Goal: Information Seeking & Learning: Learn about a topic

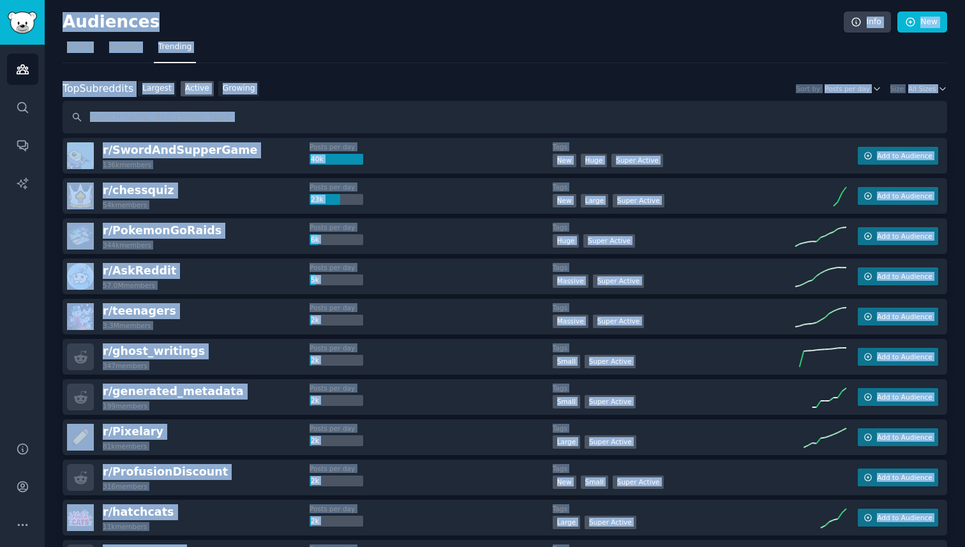
drag, startPoint x: 470, startPoint y: 261, endPoint x: 327, endPoint y: -29, distance: 323.5
click at [327, 0] on html "Audiences Audiences Search Conversations AI Reports Help Account More Audiences…" at bounding box center [482, 273] width 965 height 547
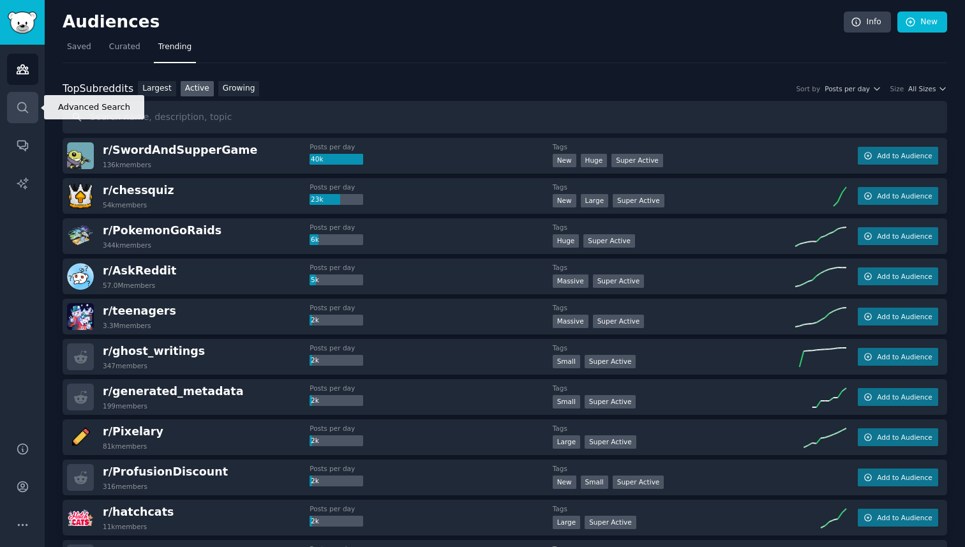
click at [31, 100] on link "Search" at bounding box center [22, 107] width 31 height 31
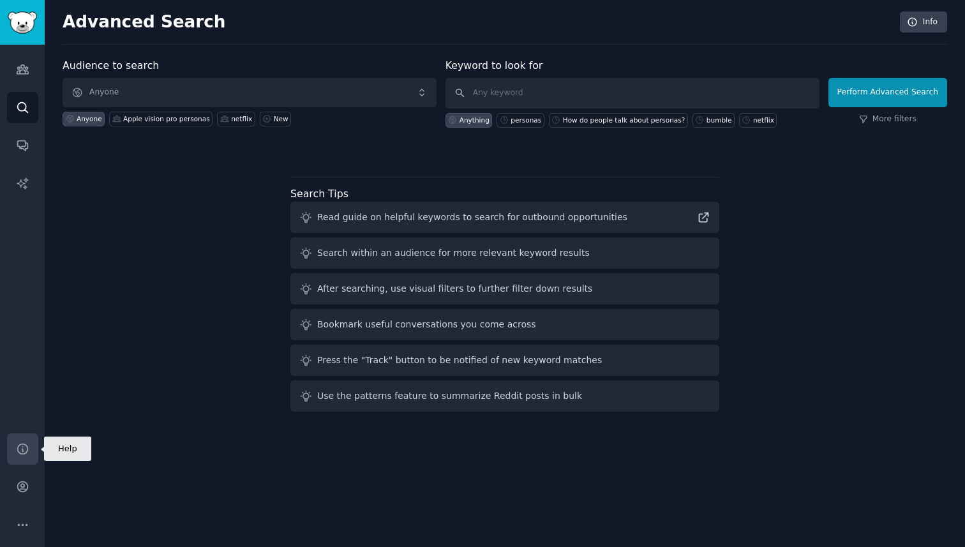
click at [27, 452] on icon "Sidebar" at bounding box center [22, 448] width 13 height 13
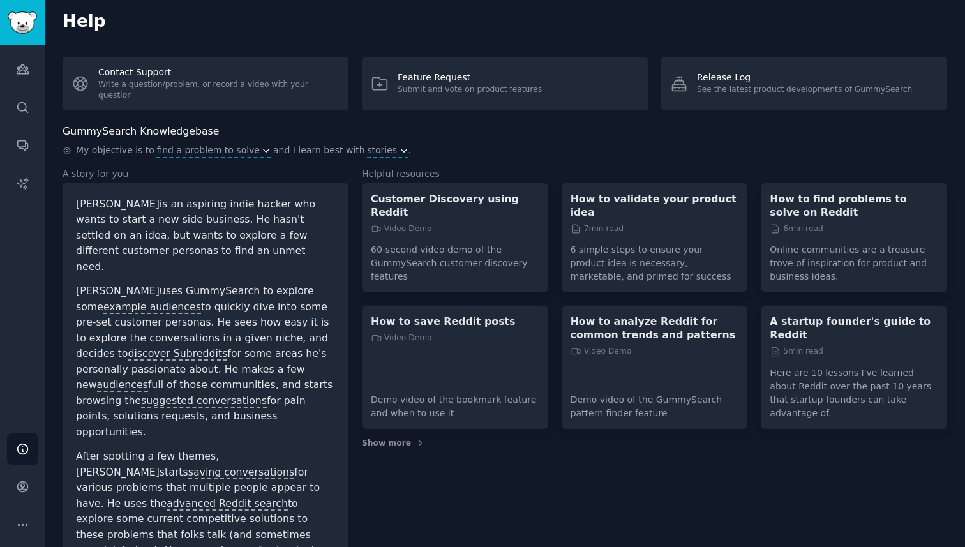
click at [634, 385] on p "Demo video of the GummySearch pattern finder feature" at bounding box center [654, 402] width 168 height 36
click at [626, 338] on p "How to analyze Reddit for common trends and patterns" at bounding box center [654, 327] width 168 height 27
click at [26, 112] on icon "Sidebar" at bounding box center [22, 107] width 13 height 13
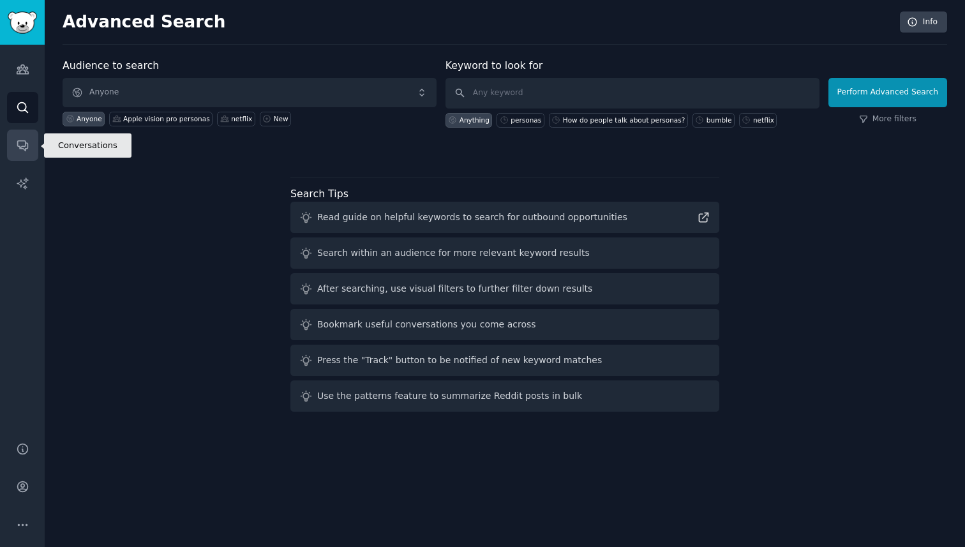
click at [22, 145] on icon "Sidebar" at bounding box center [22, 144] width 13 height 13
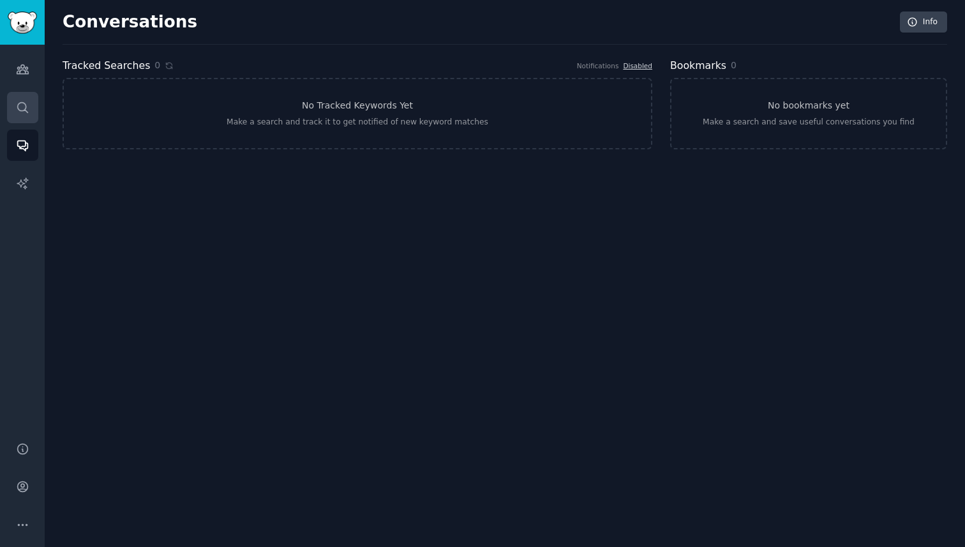
click at [33, 104] on link "Search" at bounding box center [22, 107] width 31 height 31
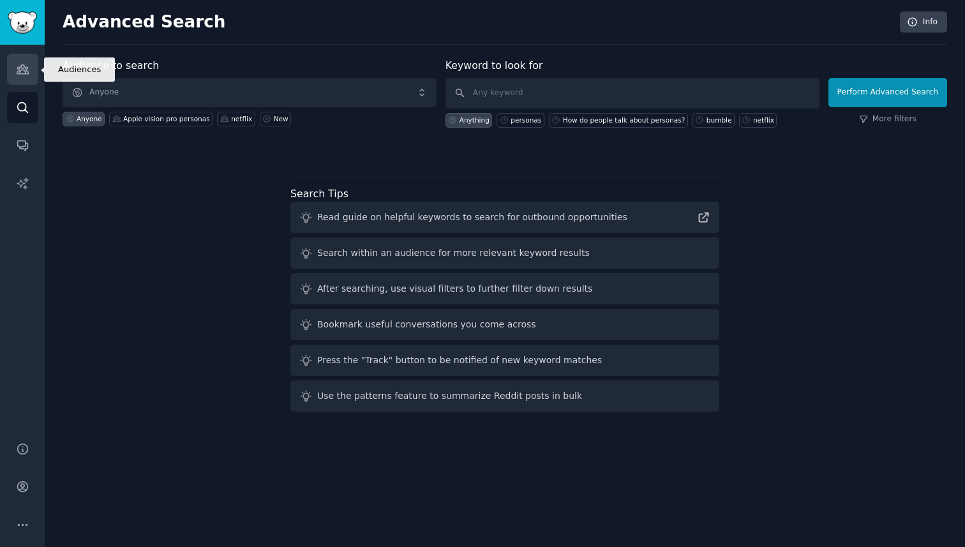
click at [26, 65] on icon "Sidebar" at bounding box center [22, 69] width 13 height 13
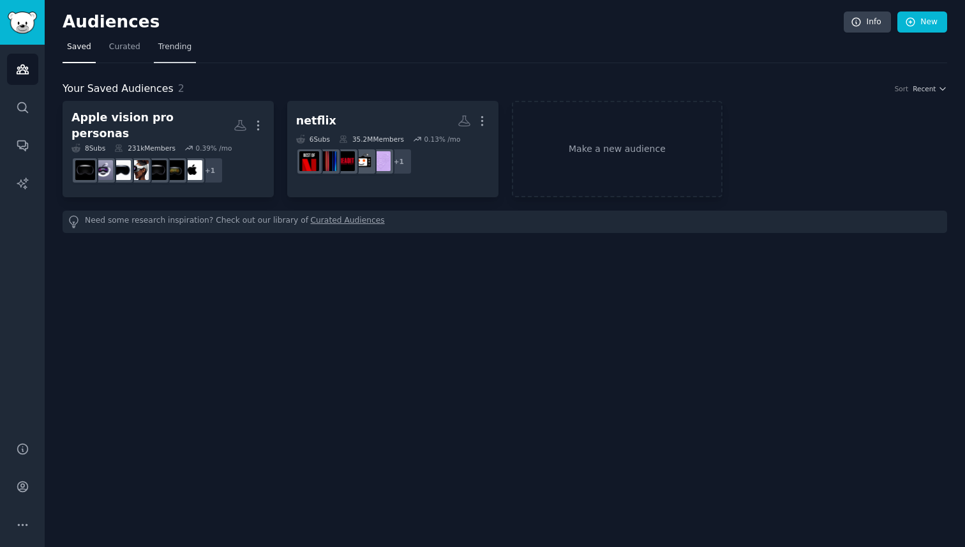
click at [170, 54] on link "Trending" at bounding box center [175, 50] width 42 height 26
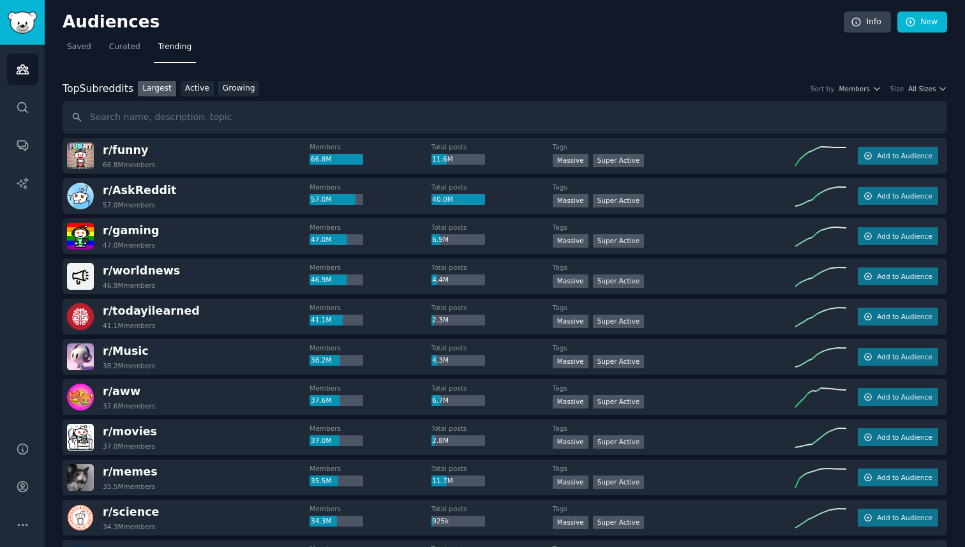
click at [114, 91] on div "Top Subreddits" at bounding box center [98, 89] width 71 height 16
copy div "Top Subreddits Top Subreddits"
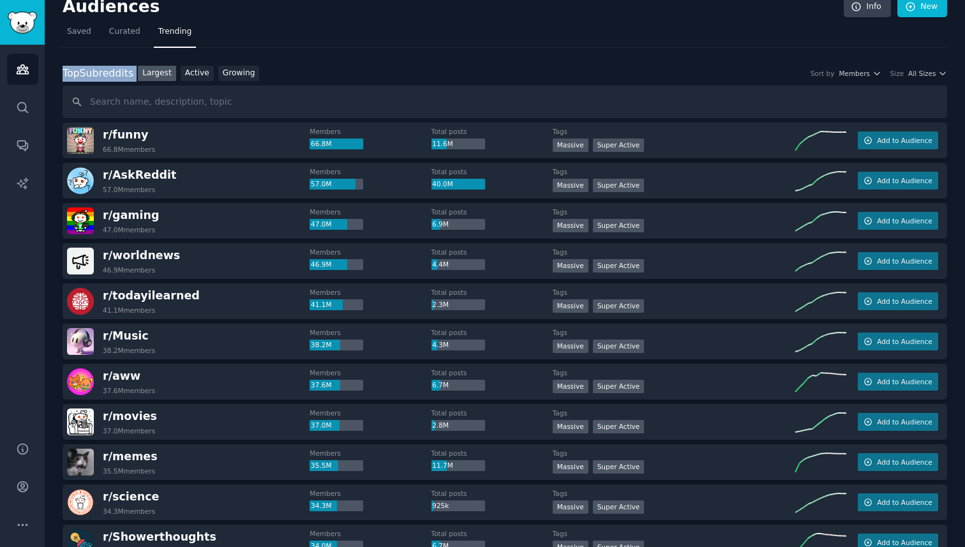
scroll to position [26, 0]
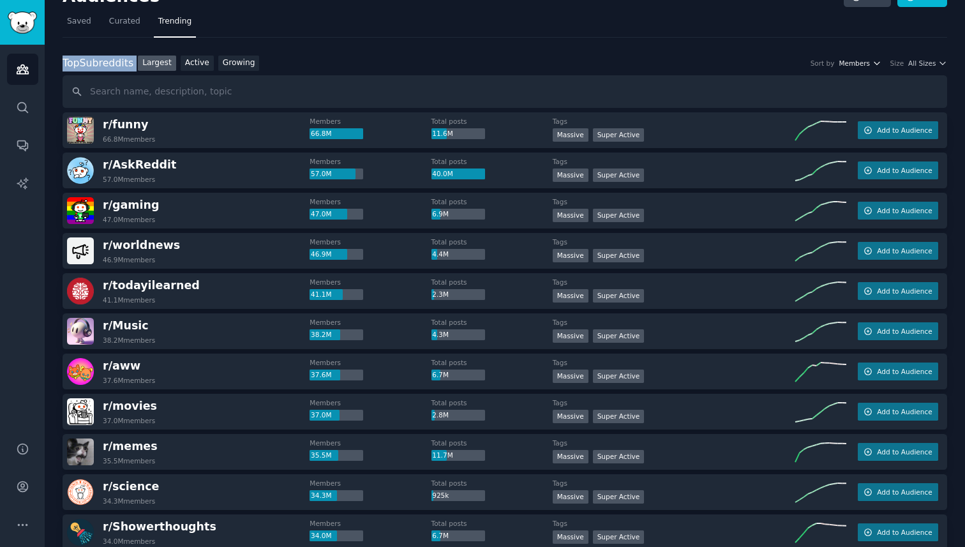
click at [872, 61] on icon "button" at bounding box center [876, 63] width 9 height 9
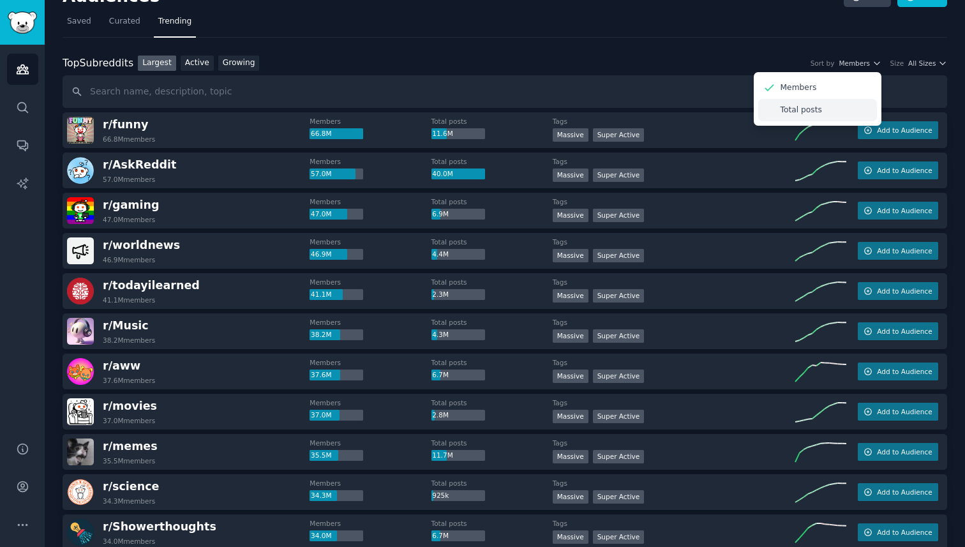
click at [850, 106] on div "Total posts" at bounding box center [817, 110] width 119 height 22
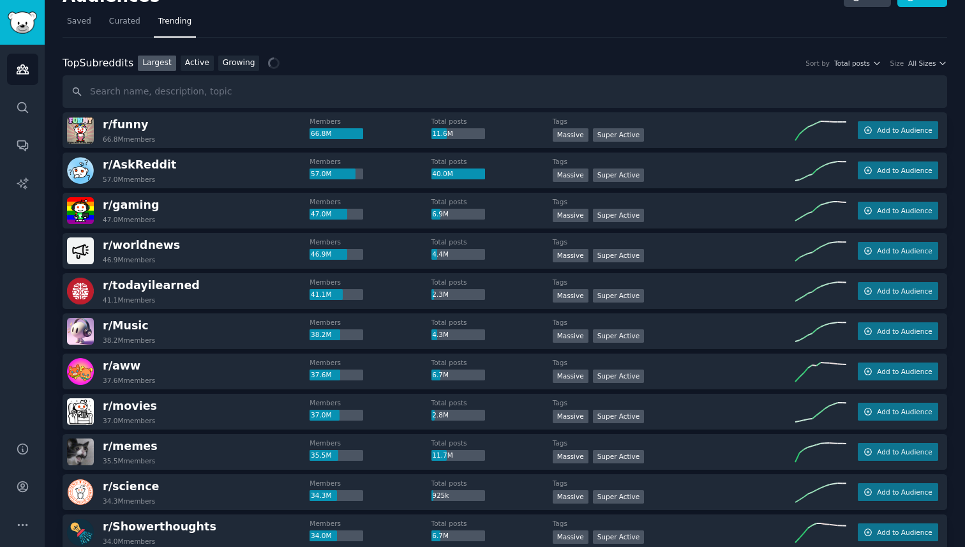
click at [923, 68] on div "Top Subreddits Top Subreddits Largest Active Growing Sort by Total posts Size A…" at bounding box center [505, 63] width 884 height 16
click at [923, 63] on span "All Sizes" at bounding box center [921, 63] width 27 height 9
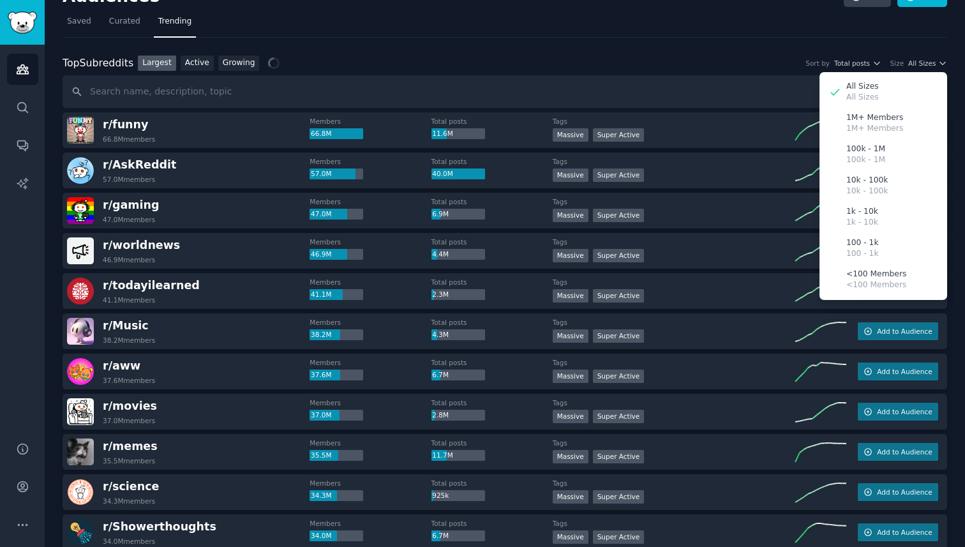
click at [686, 59] on div "Top Subreddits Top Subreddits Largest Active Growing Sort by Total posts Size A…" at bounding box center [505, 63] width 884 height 16
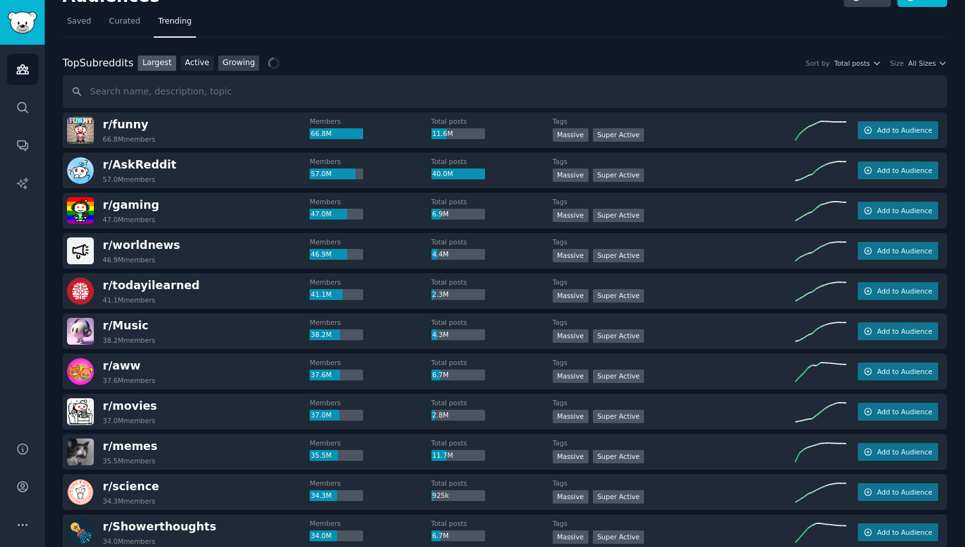
click at [236, 60] on link "Growing" at bounding box center [238, 63] width 41 height 16
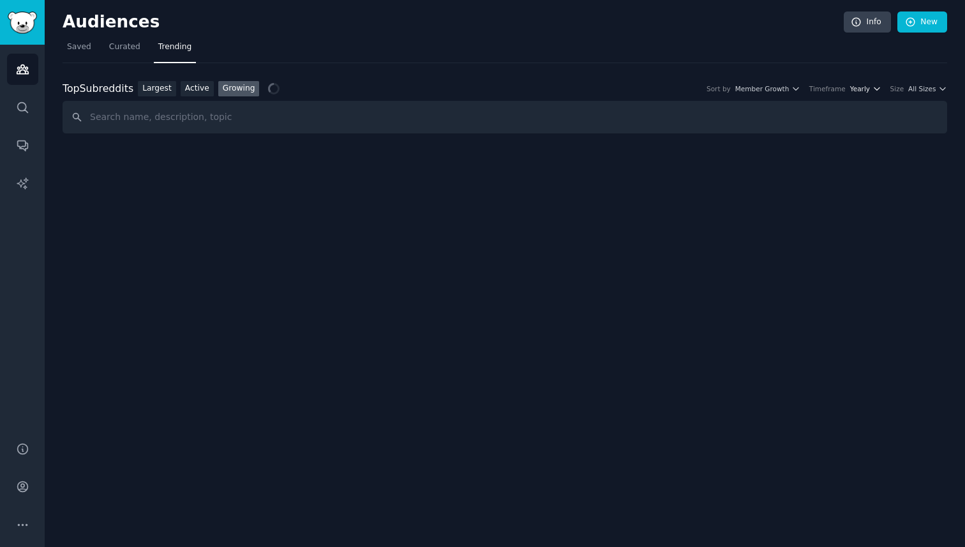
click at [868, 91] on button "Yearly" at bounding box center [865, 88] width 31 height 9
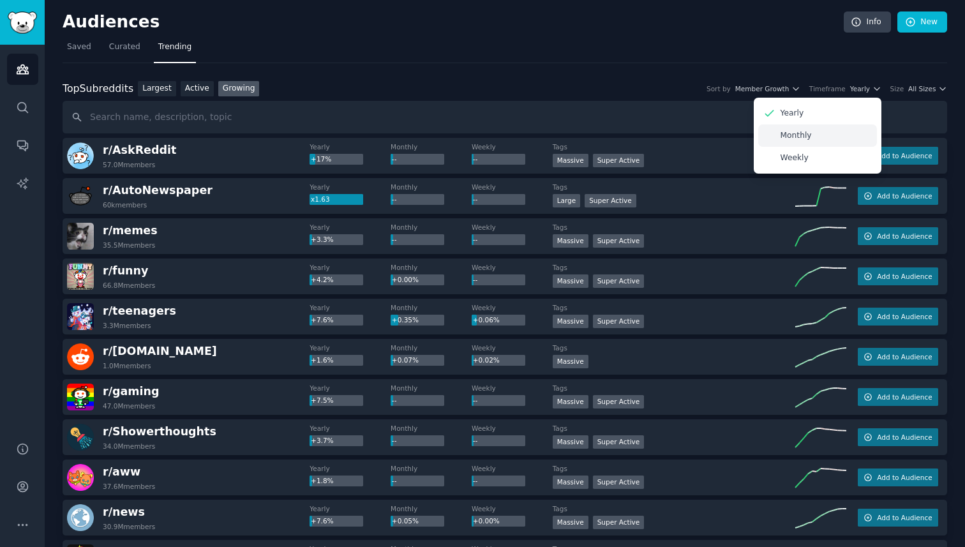
click at [789, 140] on p "Monthly" at bounding box center [795, 135] width 31 height 11
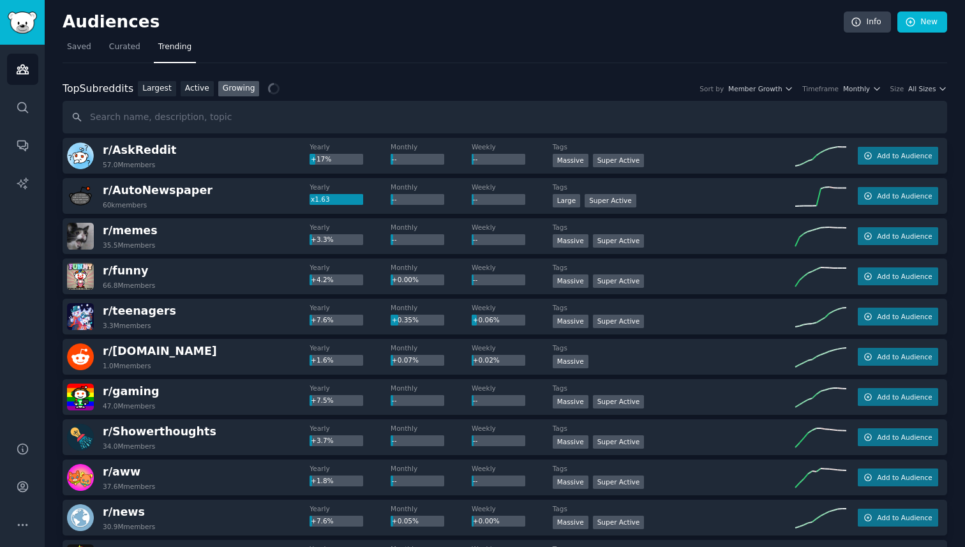
click at [926, 91] on span "All Sizes" at bounding box center [921, 88] width 27 height 9
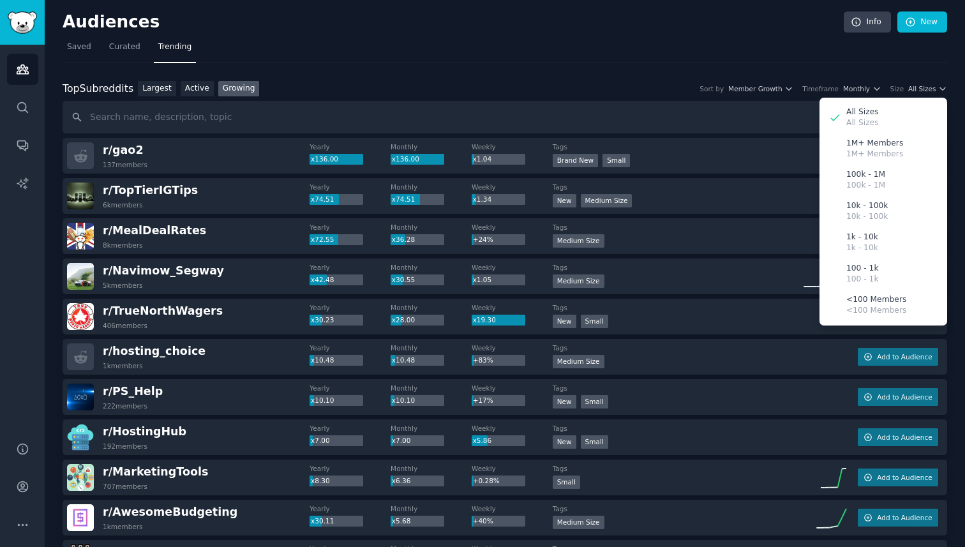
click at [596, 56] on nav "Saved Curated Trending" at bounding box center [505, 50] width 884 height 26
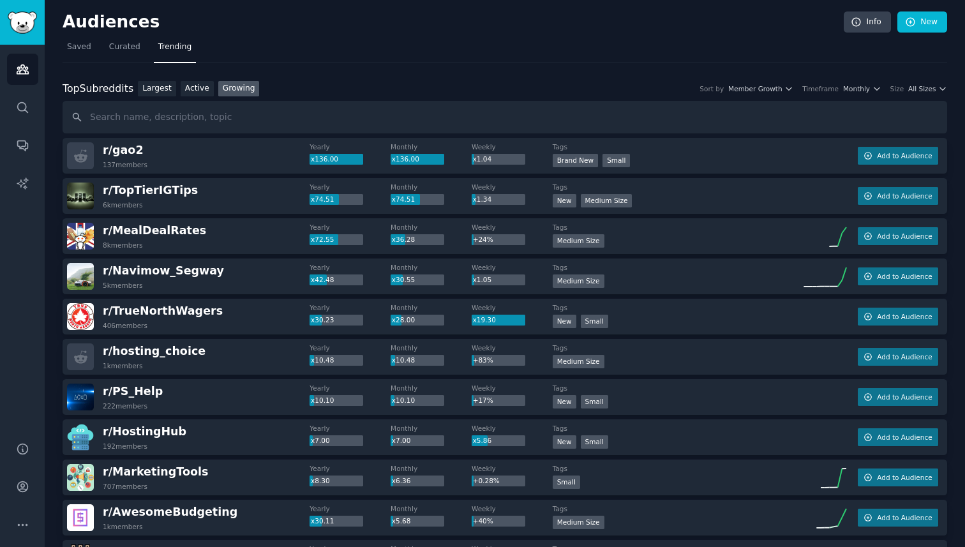
click at [596, 59] on nav "Saved Curated Trending" at bounding box center [505, 50] width 884 height 26
click at [16, 110] on icon "Sidebar" at bounding box center [22, 107] width 13 height 13
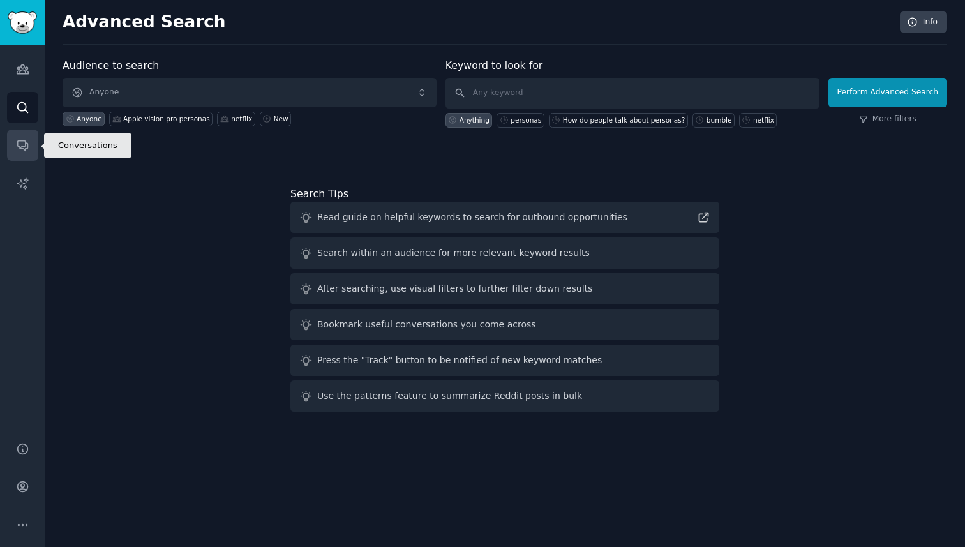
click at [21, 134] on link "Conversations" at bounding box center [22, 144] width 31 height 31
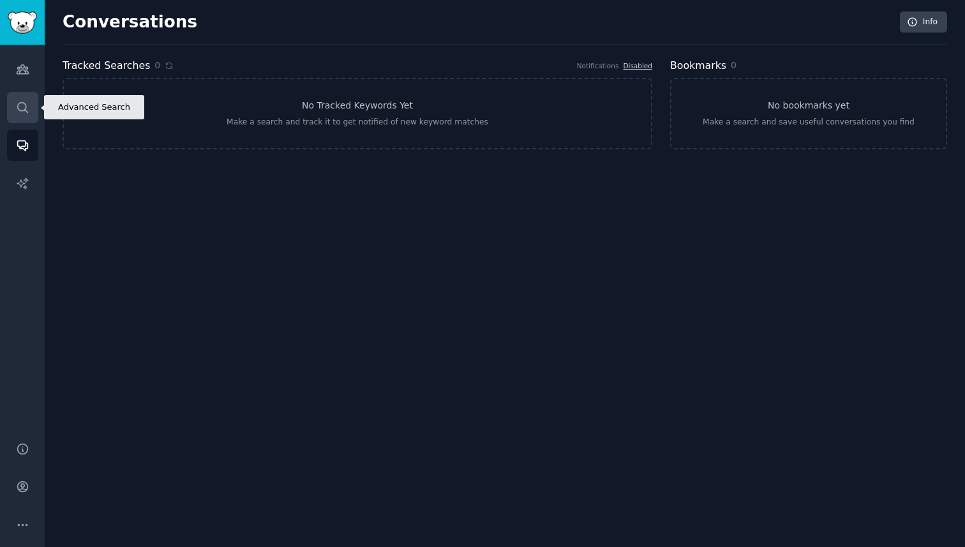
click at [21, 107] on icon "Sidebar" at bounding box center [22, 107] width 13 height 13
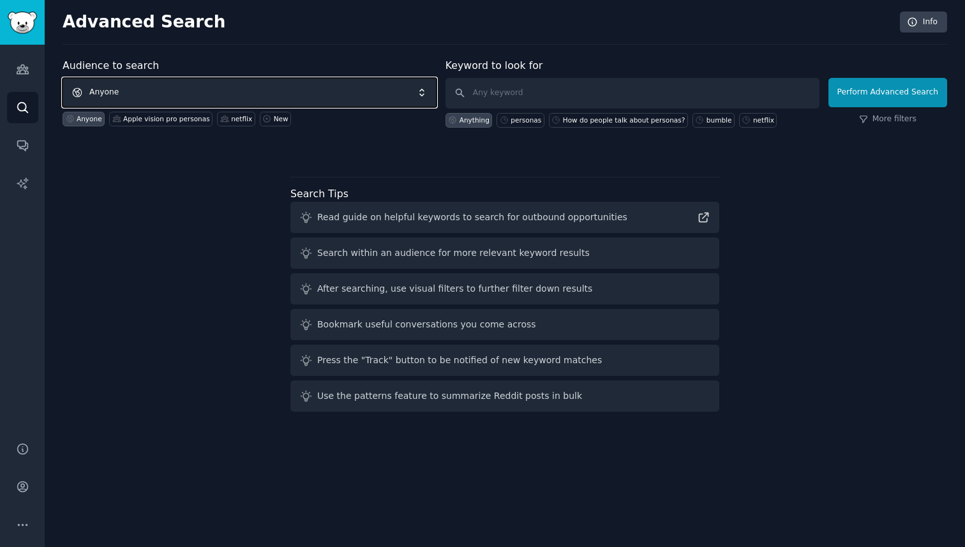
click at [224, 84] on span "Anyone" at bounding box center [250, 92] width 374 height 29
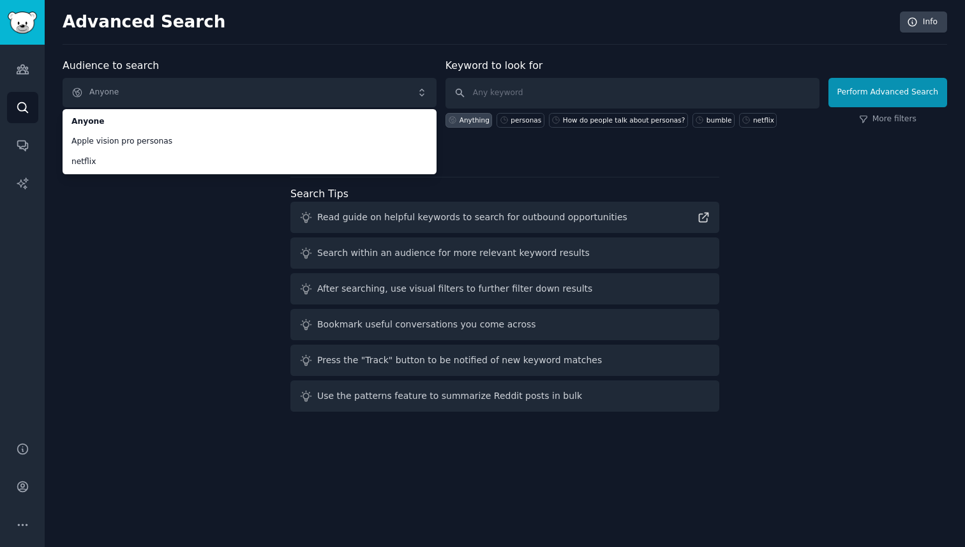
click at [163, 219] on div "Audience to search Anyone Anyone Apple vision pro personas netflix Anyone Apple…" at bounding box center [505, 237] width 884 height 359
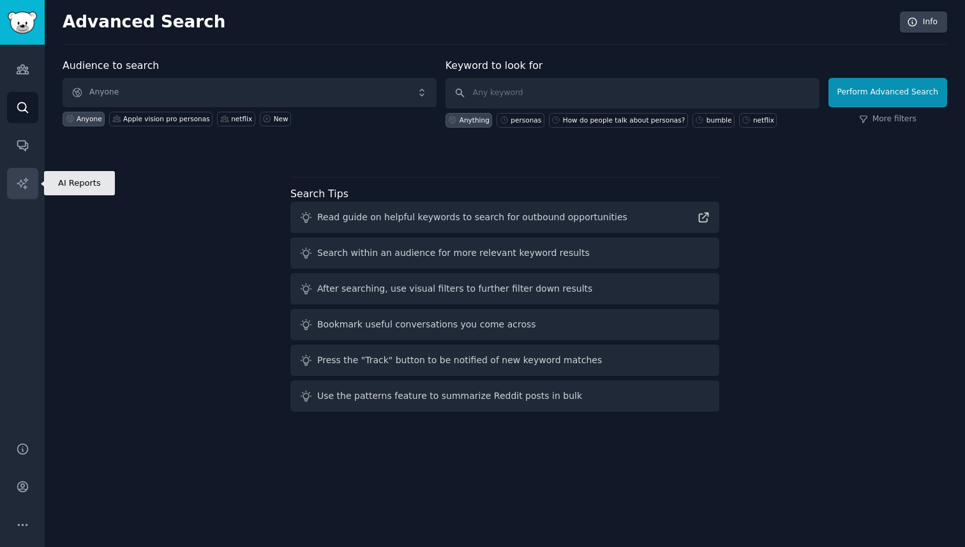
click at [26, 193] on link "AI Reports" at bounding box center [22, 183] width 31 height 31
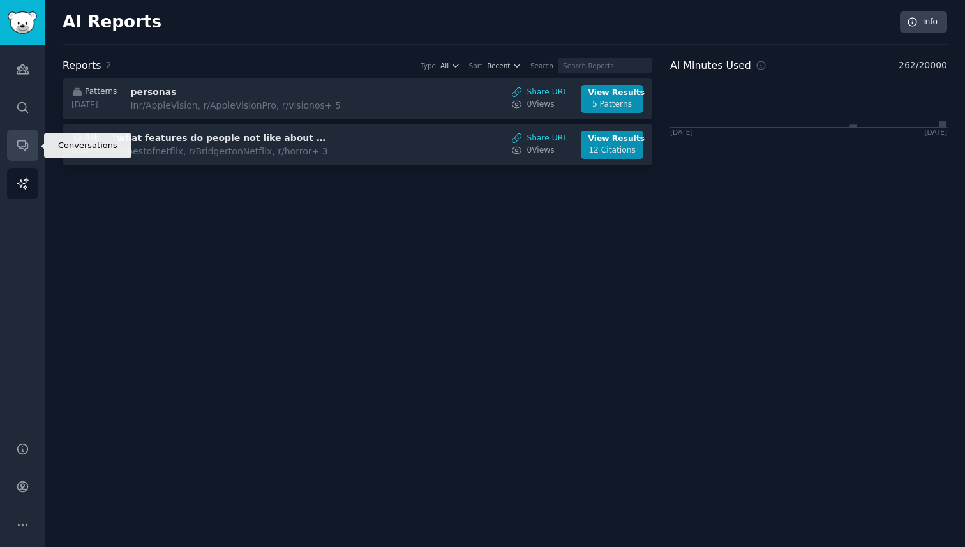
click at [20, 146] on icon "Sidebar" at bounding box center [22, 144] width 13 height 13
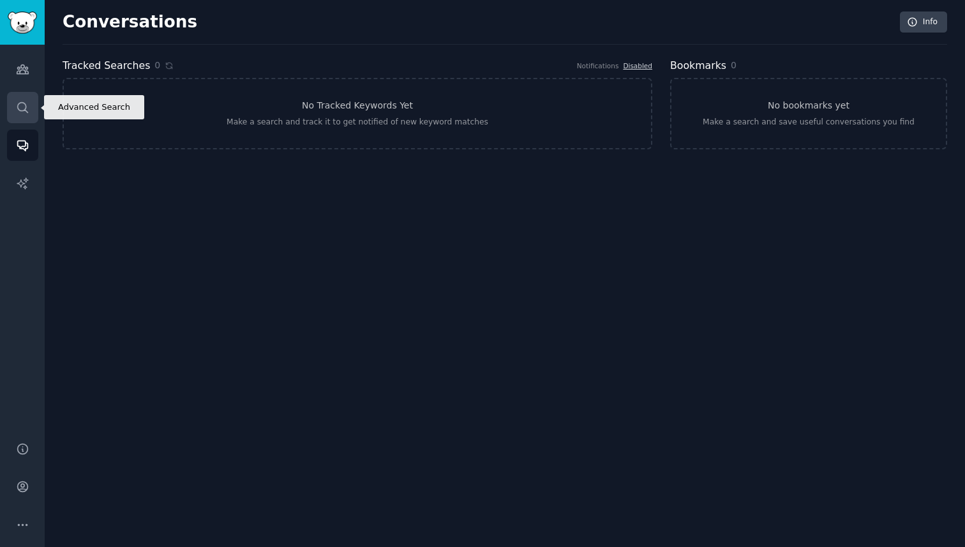
click at [22, 103] on icon "Sidebar" at bounding box center [22, 107] width 13 height 13
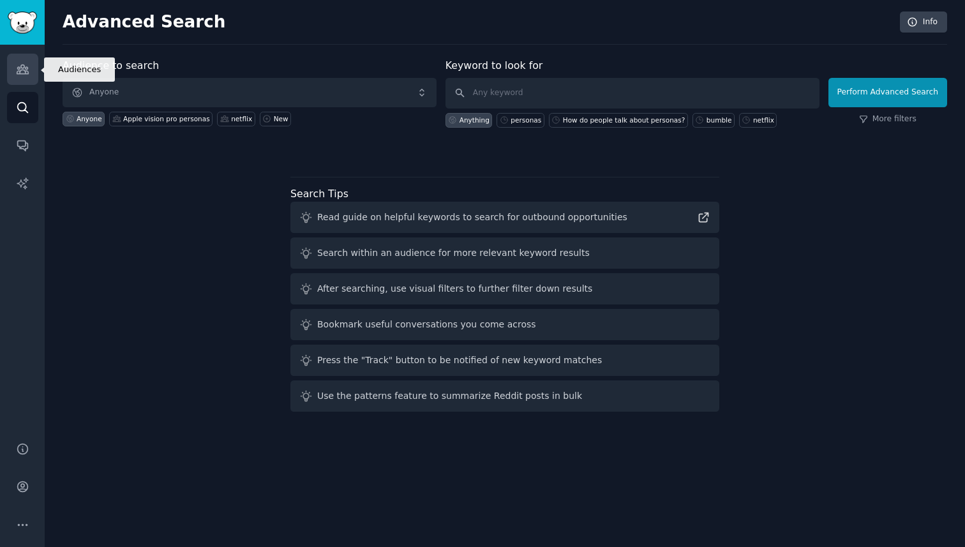
click at [28, 64] on icon "Sidebar" at bounding box center [22, 69] width 13 height 13
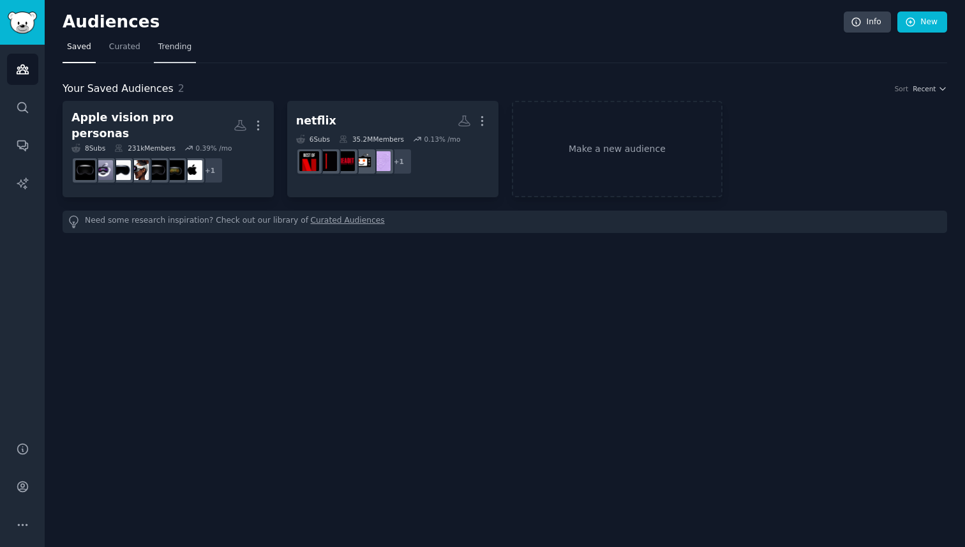
click at [175, 52] on link "Trending" at bounding box center [175, 50] width 42 height 26
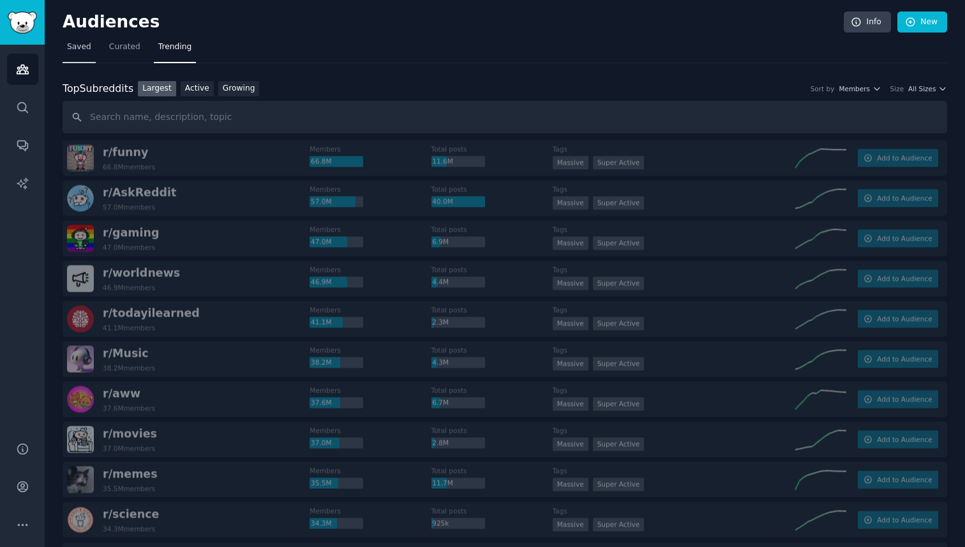
click at [88, 47] on span "Saved" at bounding box center [79, 46] width 24 height 11
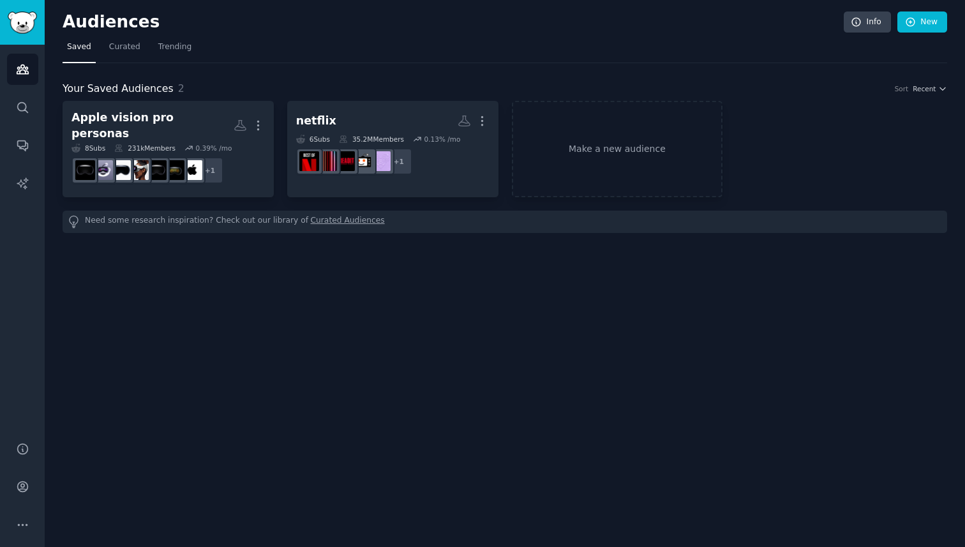
click at [231, 152] on dd "+ 1" at bounding box center [167, 170] width 193 height 36
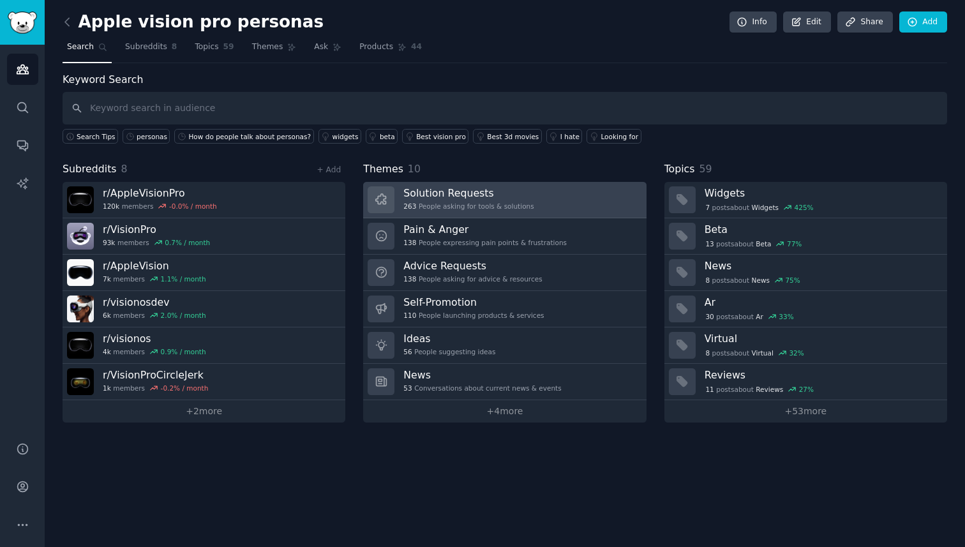
click at [471, 198] on h3 "Solution Requests" at bounding box center [468, 192] width 130 height 13
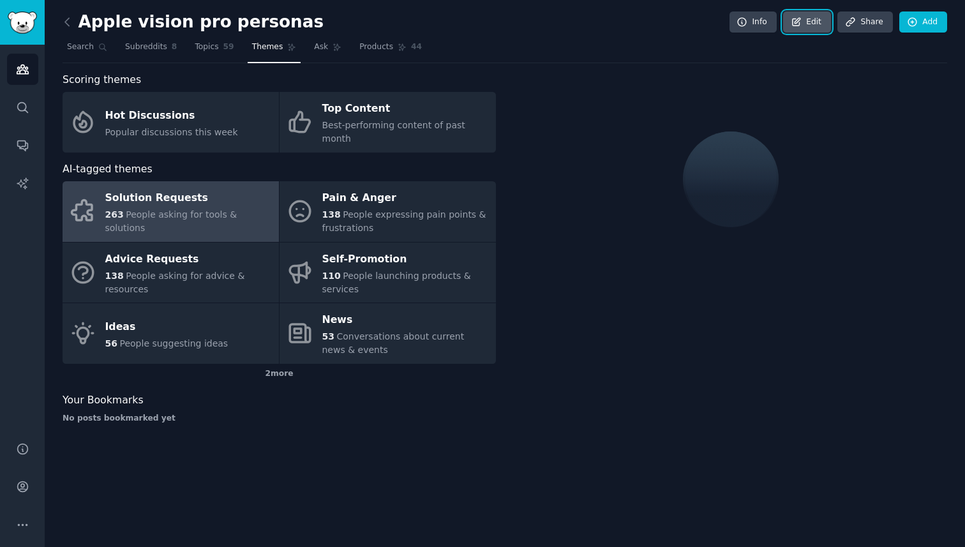
click at [814, 26] on link "Edit" at bounding box center [807, 22] width 48 height 22
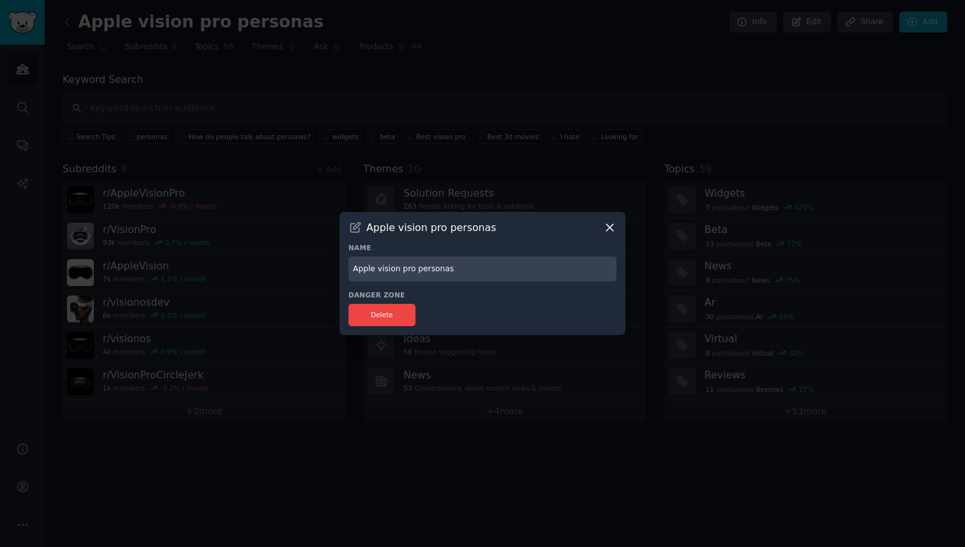
click at [607, 228] on icon at bounding box center [609, 227] width 13 height 13
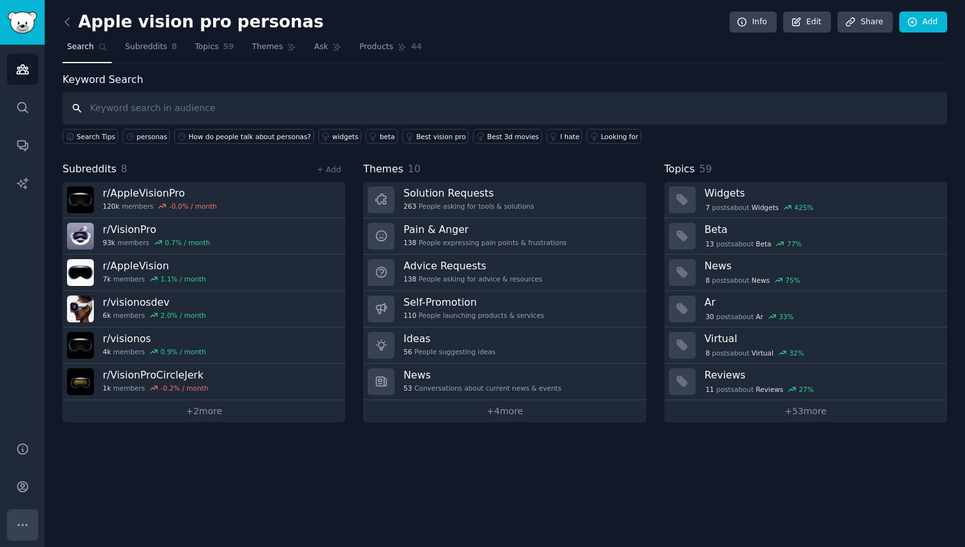
click at [24, 522] on icon "Sidebar" at bounding box center [22, 524] width 13 height 13
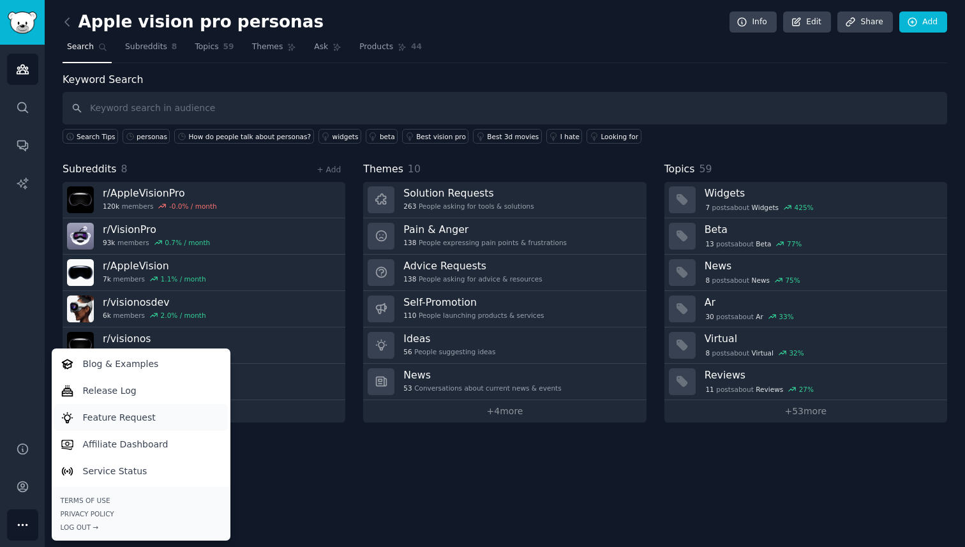
click at [116, 417] on p "Feature Request" at bounding box center [119, 417] width 73 height 13
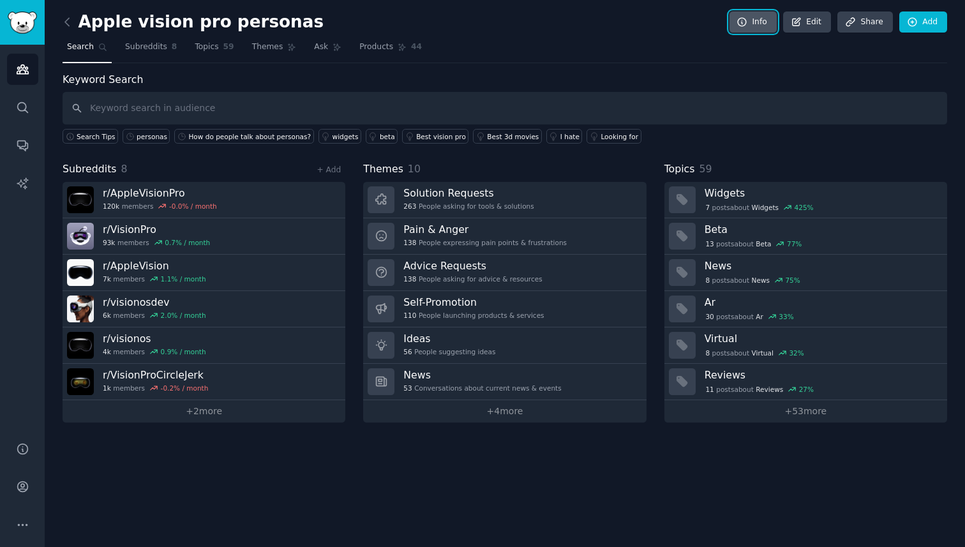
click at [742, 18] on icon at bounding box center [741, 22] width 8 height 8
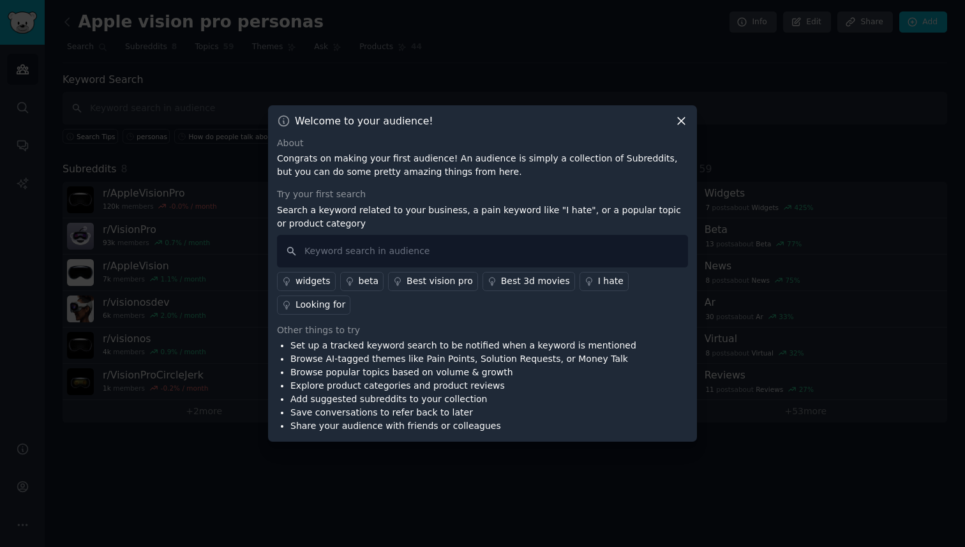
click at [680, 129] on div "Welcome to your audience! About Congrats on making your first audience! An audi…" at bounding box center [482, 273] width 429 height 337
click at [683, 123] on icon at bounding box center [680, 120] width 13 height 13
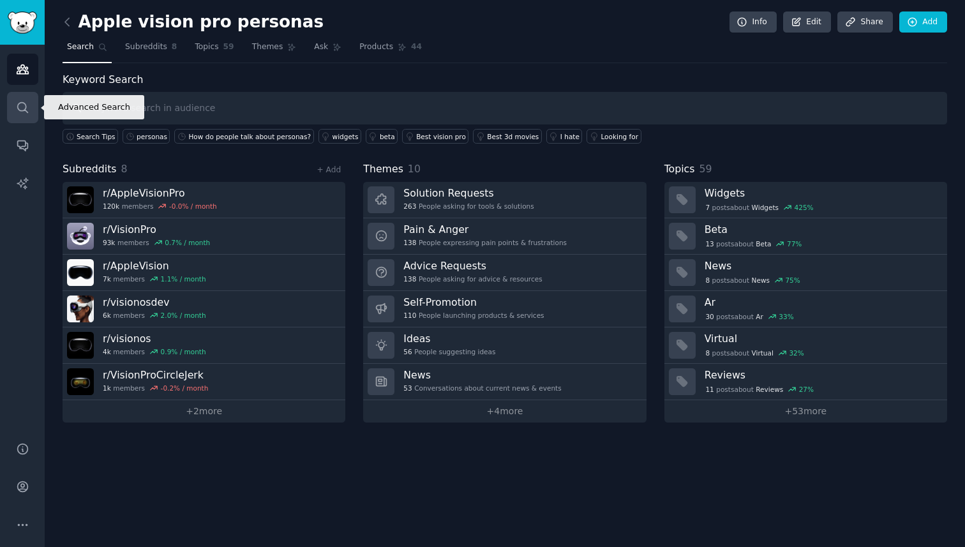
click at [25, 114] on icon "Sidebar" at bounding box center [22, 107] width 13 height 13
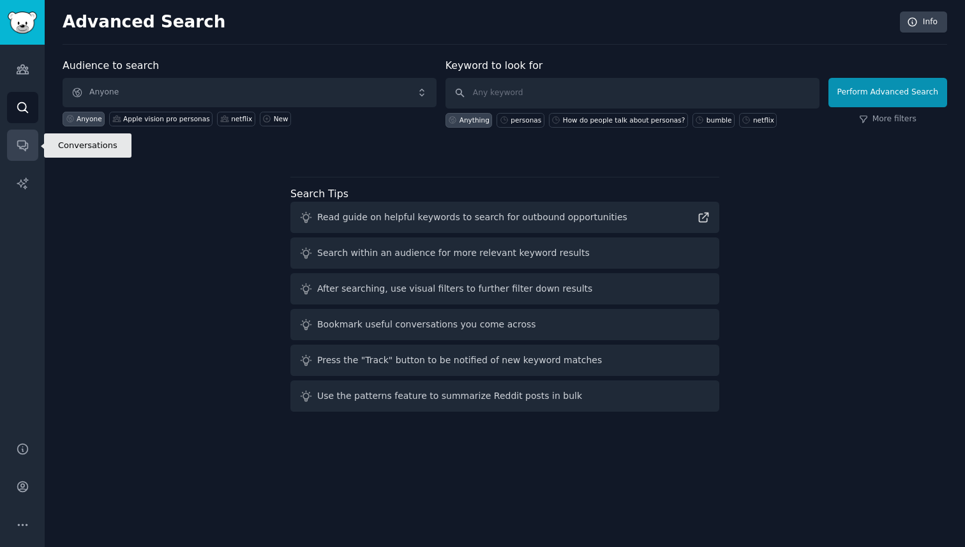
click at [14, 144] on link "Conversations" at bounding box center [22, 144] width 31 height 31
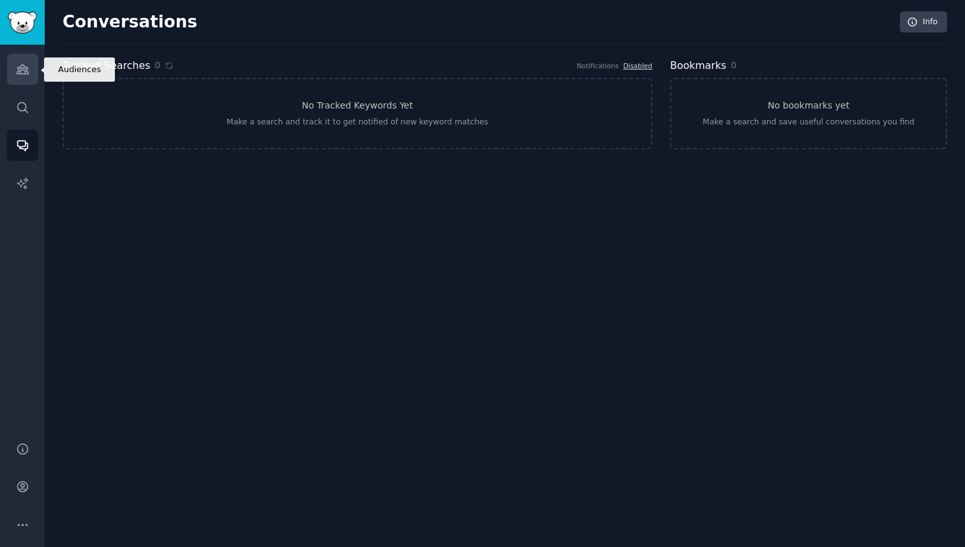
click at [23, 76] on link "Audiences" at bounding box center [22, 69] width 31 height 31
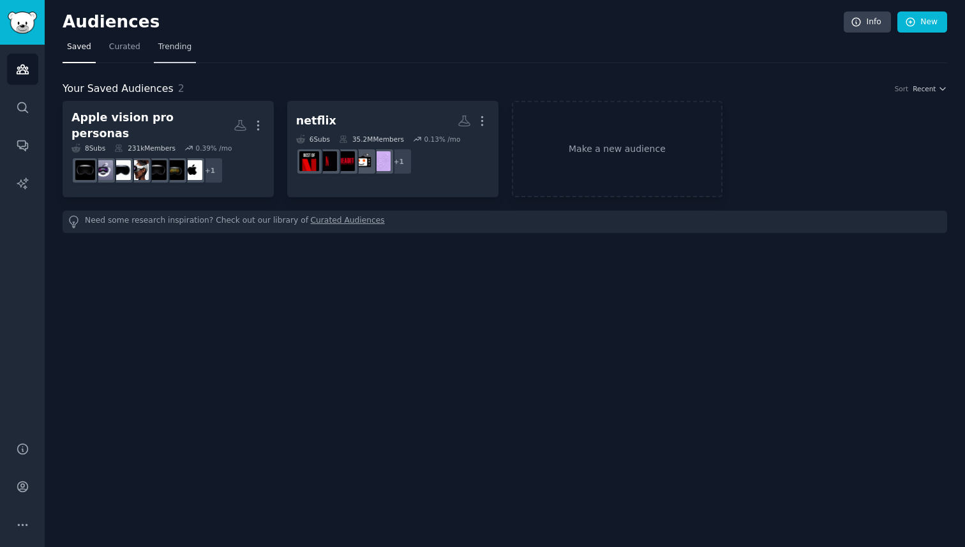
click at [171, 43] on span "Trending" at bounding box center [174, 46] width 33 height 11
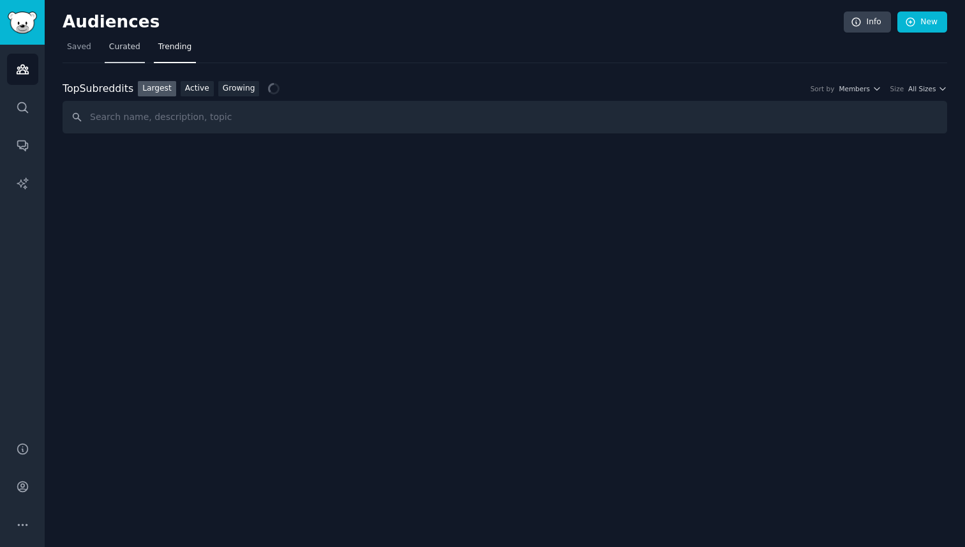
click at [108, 40] on link "Curated" at bounding box center [125, 50] width 40 height 26
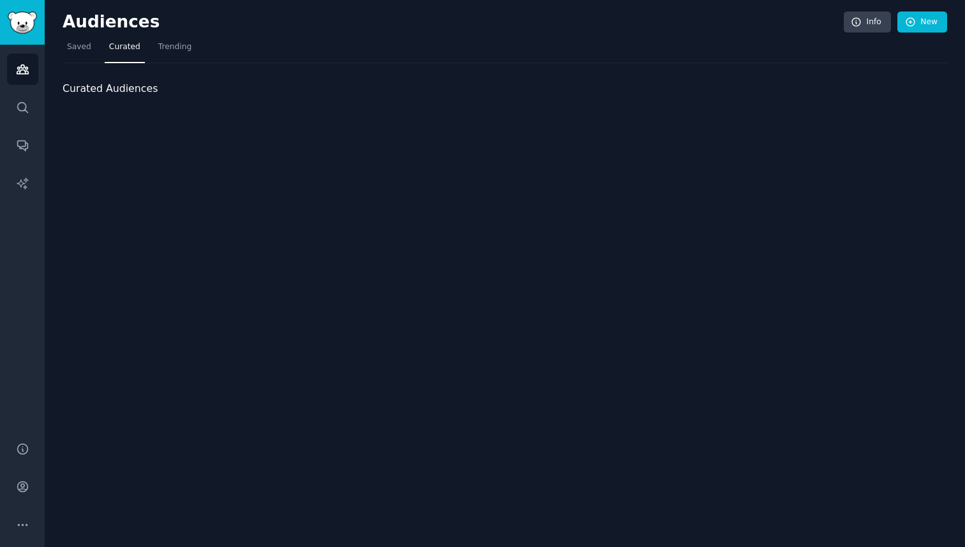
click at [113, 41] on span "Curated" at bounding box center [124, 46] width 31 height 11
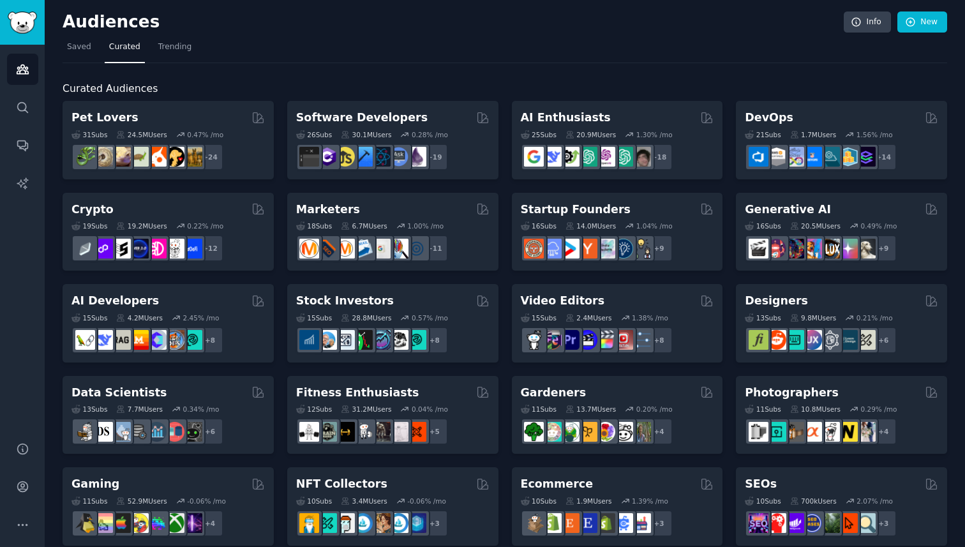
click at [313, 40] on nav "Saved Curated Trending" at bounding box center [505, 50] width 884 height 26
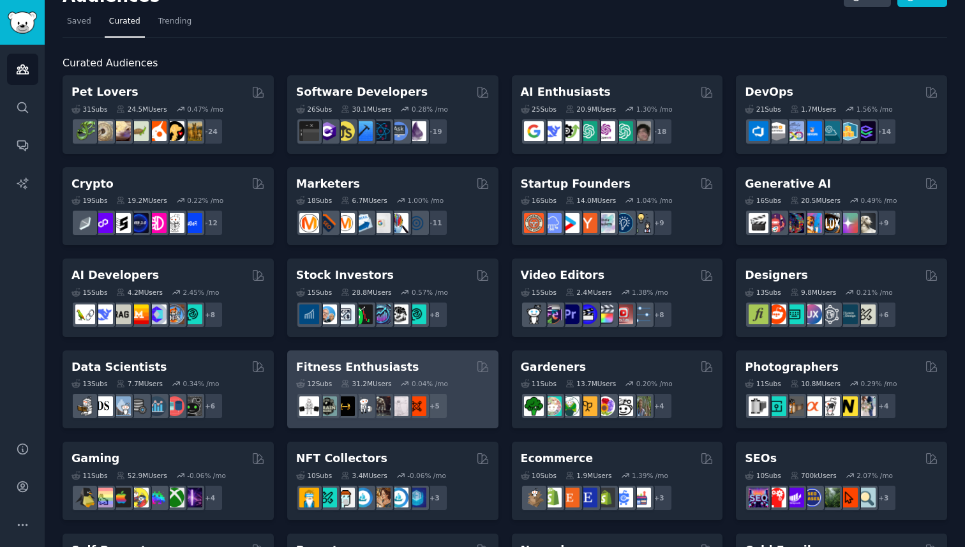
click at [413, 370] on div "Fitness Enthusiasts" at bounding box center [392, 367] width 193 height 16
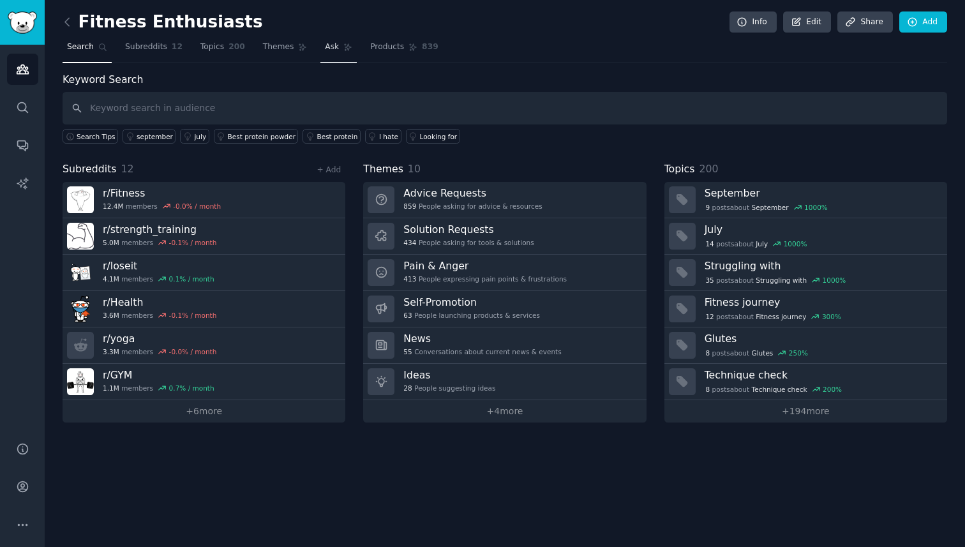
click at [329, 53] on link "Ask" at bounding box center [338, 50] width 36 height 26
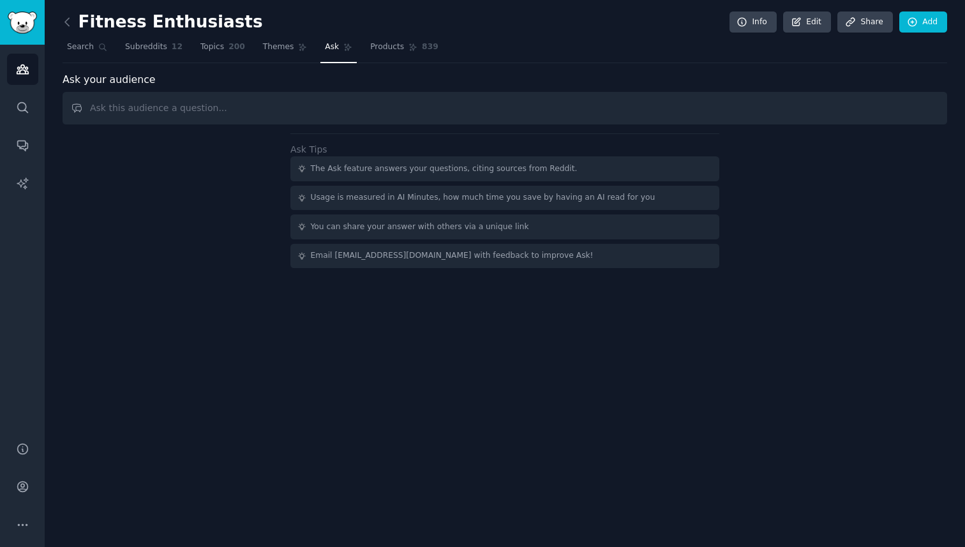
click at [309, 105] on input "text" at bounding box center [505, 108] width 884 height 33
type input "what are some emerging trends in this community?"
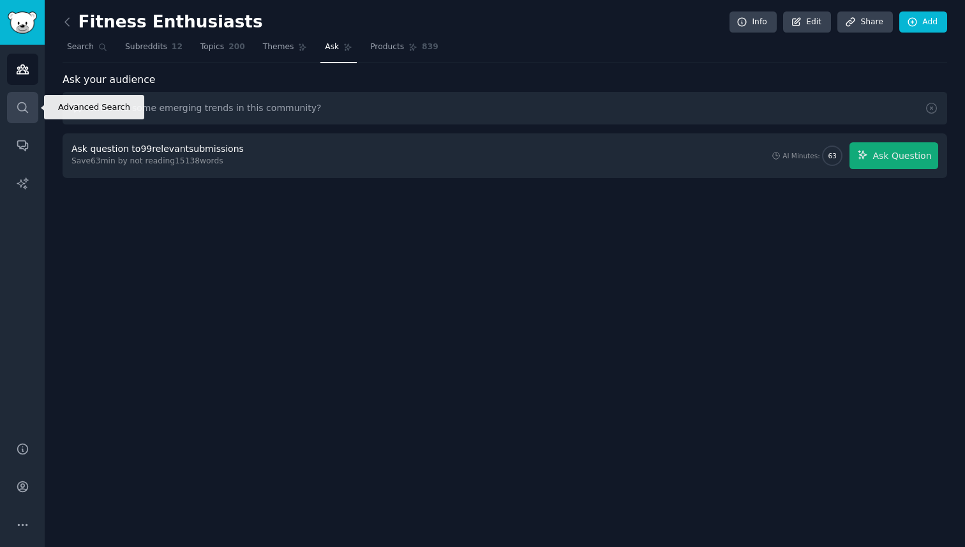
click at [30, 106] on link "Search" at bounding box center [22, 107] width 31 height 31
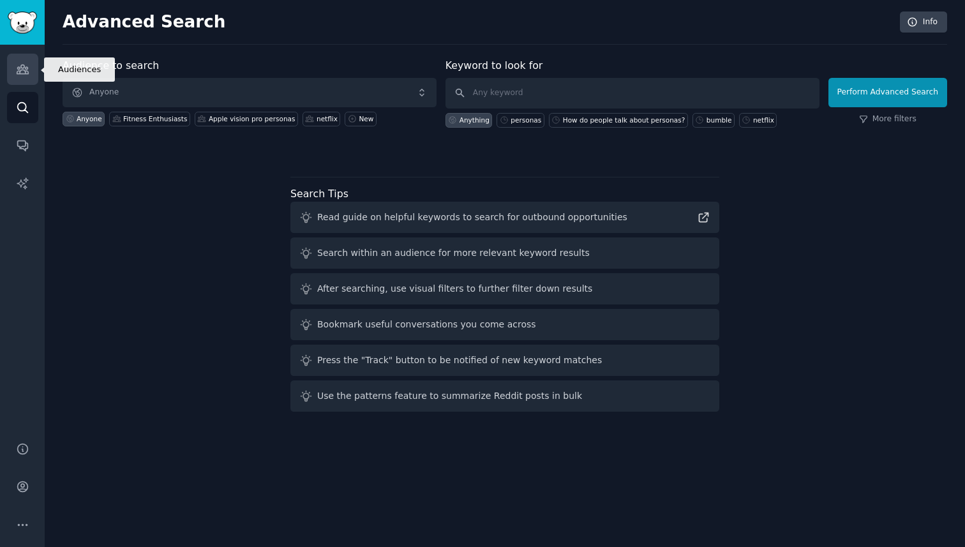
click at [22, 77] on link "Audiences" at bounding box center [22, 69] width 31 height 31
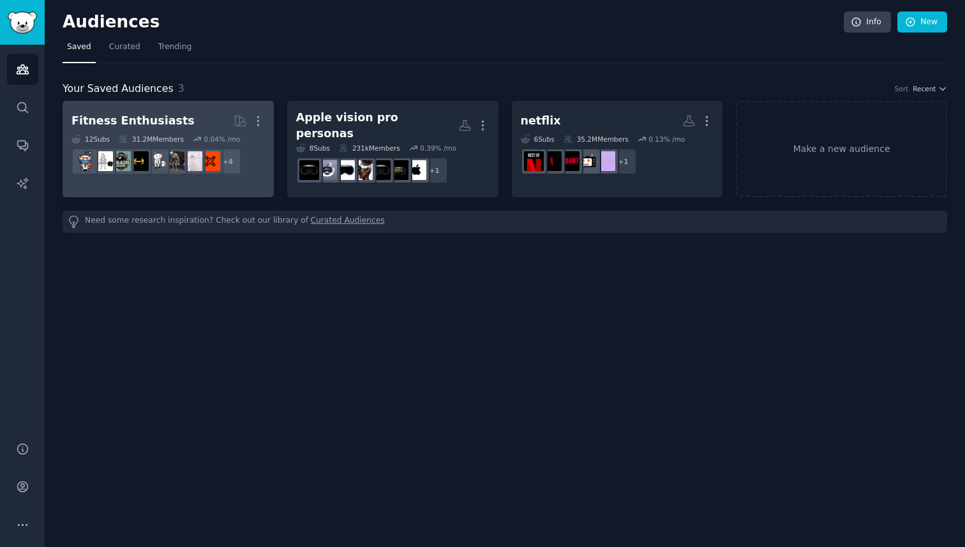
click at [175, 119] on h2 "Fitness Enthusiasts More" at bounding box center [167, 121] width 193 height 22
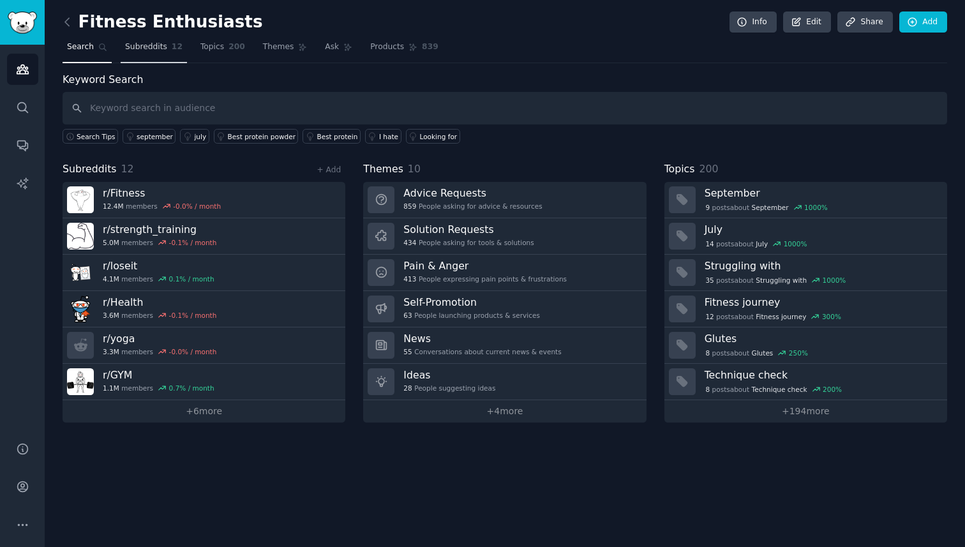
click at [166, 48] on link "Subreddits 12" at bounding box center [154, 50] width 66 height 26
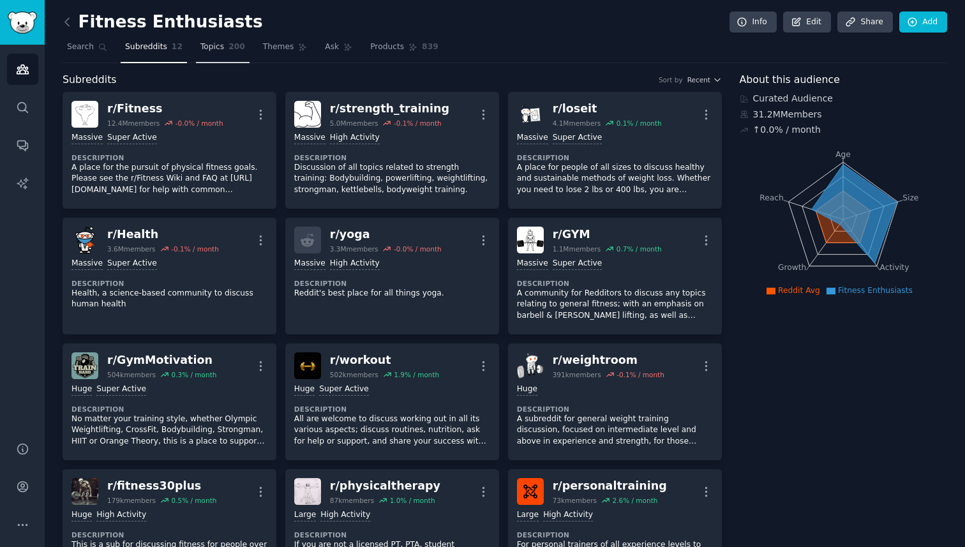
click at [219, 50] on span "Topics" at bounding box center [212, 46] width 24 height 11
click at [270, 48] on span "Themes" at bounding box center [278, 46] width 31 height 11
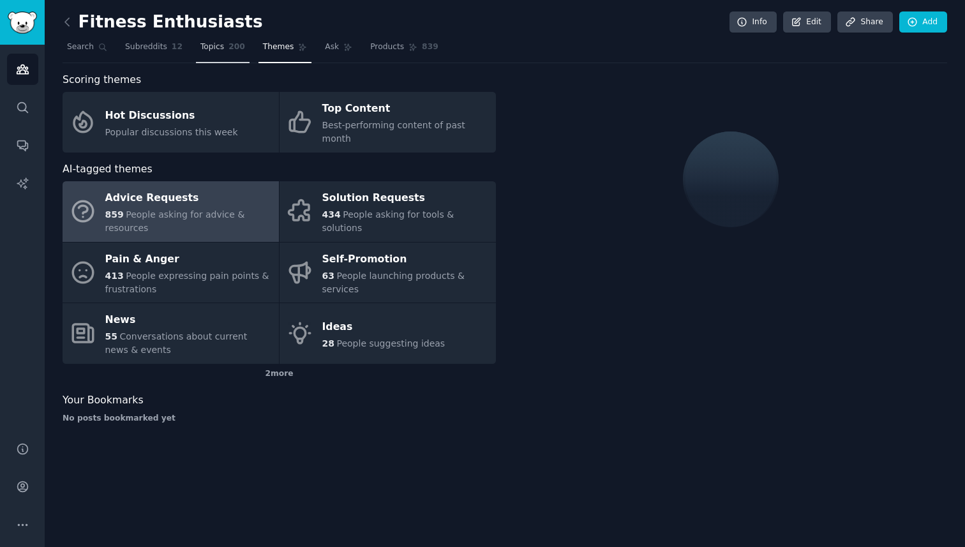
click at [213, 48] on span "Topics" at bounding box center [212, 46] width 24 height 11
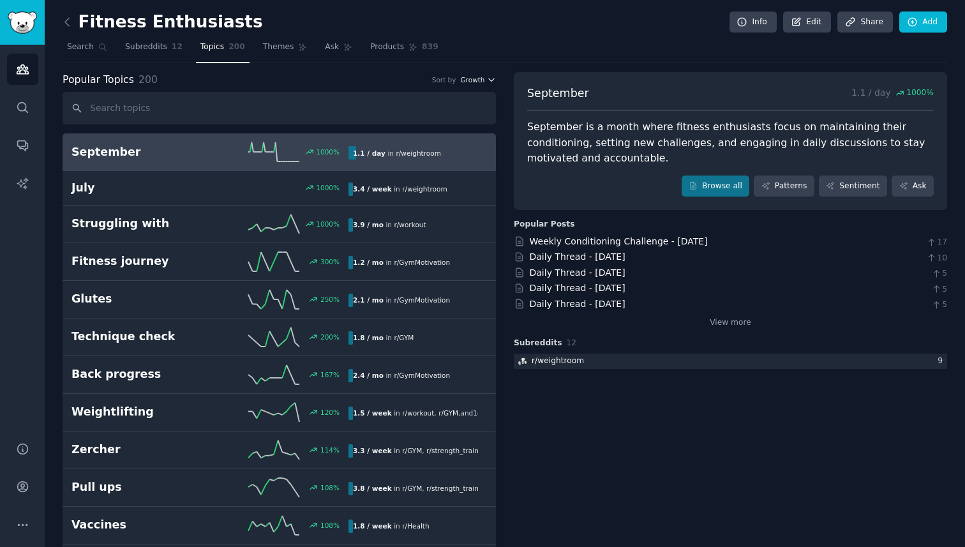
click at [482, 78] on span "Growth" at bounding box center [472, 79] width 24 height 9
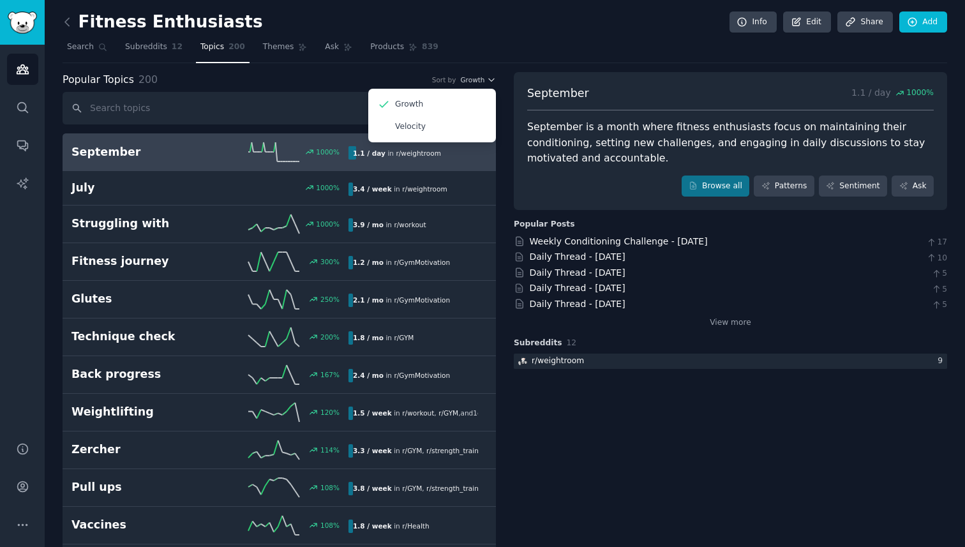
click at [498, 54] on nav "Search Subreddits 12 Topics 200 Themes Ask Products 839" at bounding box center [505, 50] width 884 height 26
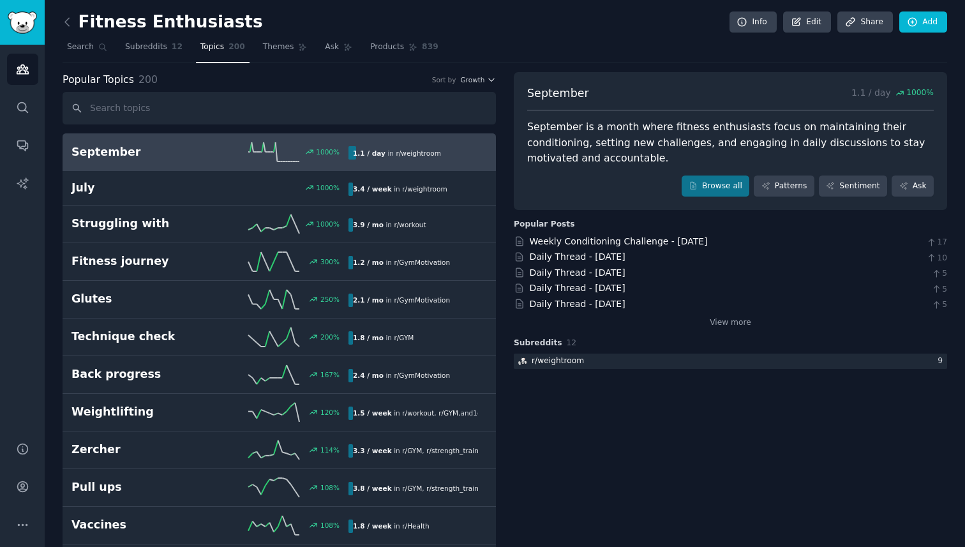
click at [475, 74] on div "Popular Topics 200 Sort by Growth" at bounding box center [279, 80] width 433 height 16
click at [475, 79] on span "Growth" at bounding box center [472, 79] width 24 height 9
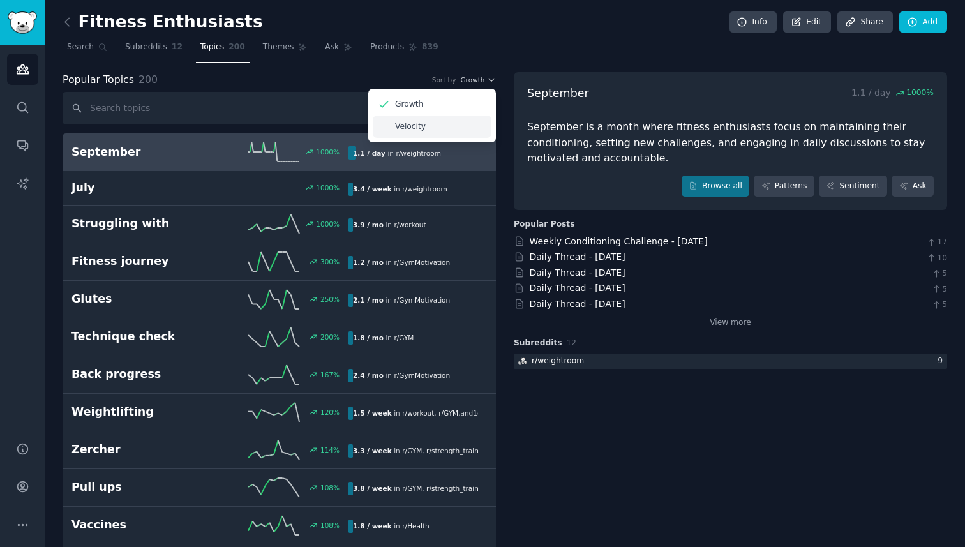
click at [464, 119] on div "Velocity" at bounding box center [432, 126] width 119 height 22
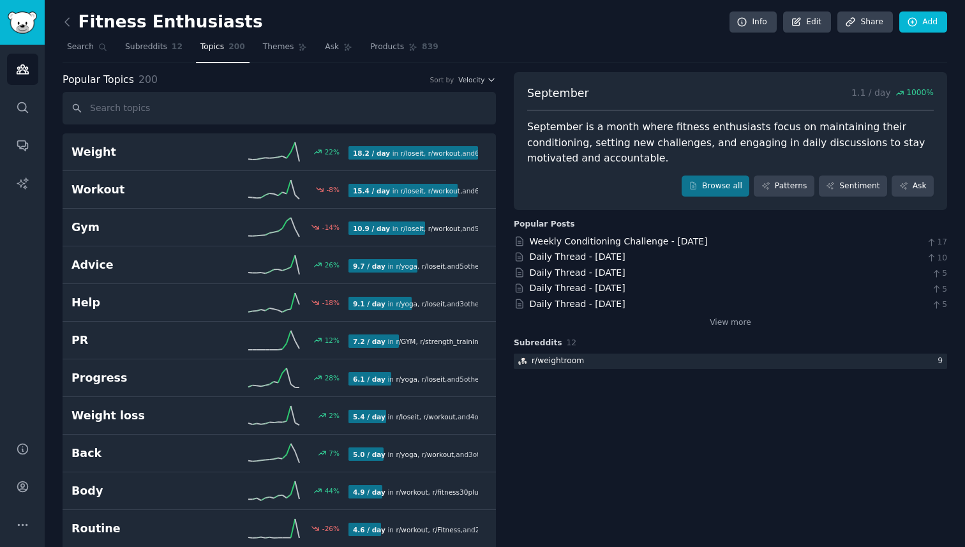
click at [443, 126] on div "Velocity" at bounding box center [432, 126] width 119 height 22
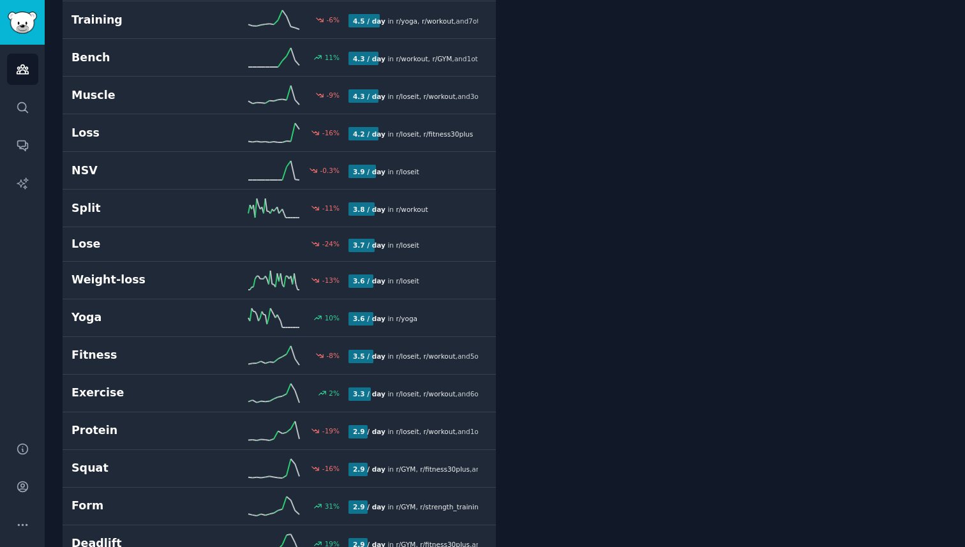
scroll to position [561, 0]
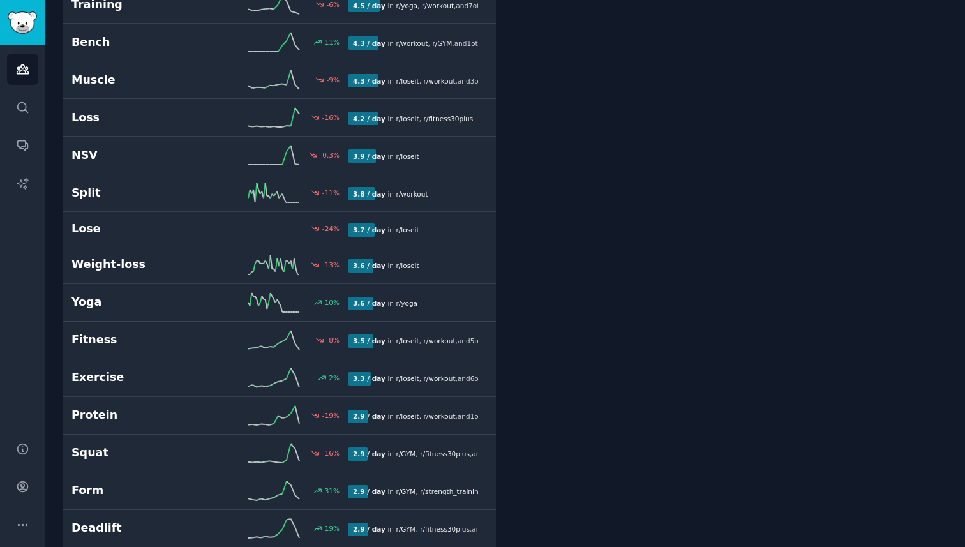
drag, startPoint x: 581, startPoint y: 143, endPoint x: 515, endPoint y: 35, distance: 126.3
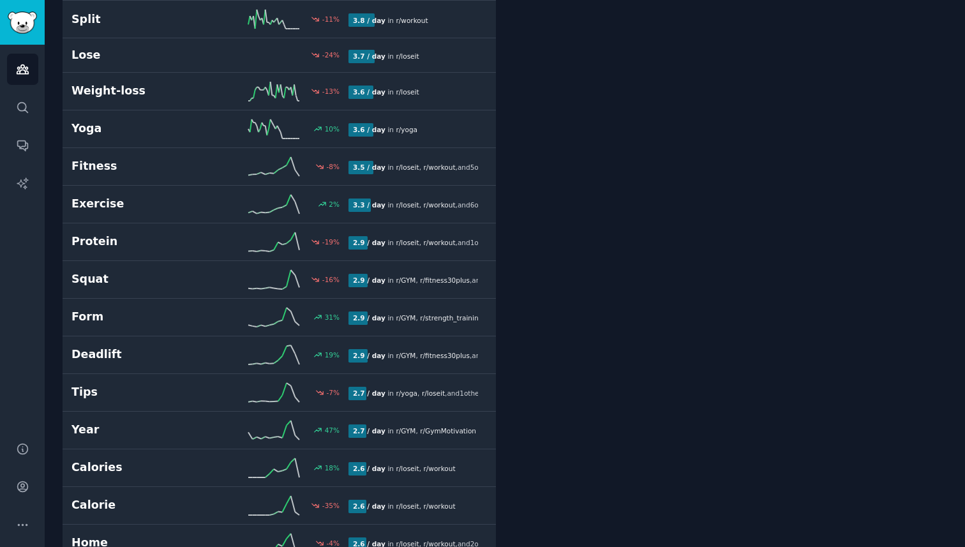
scroll to position [765, 0]
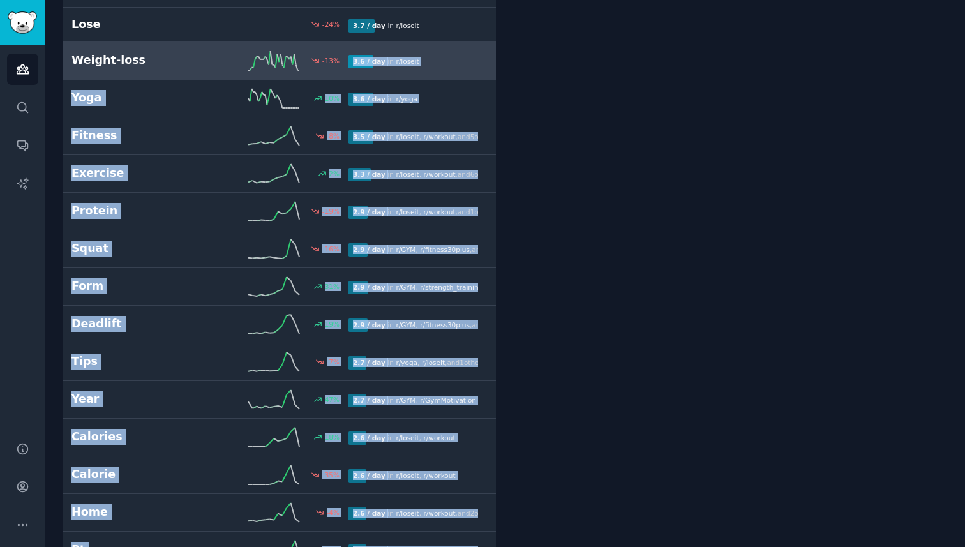
drag, startPoint x: 533, startPoint y: 141, endPoint x: 451, endPoint y: 41, distance: 129.1
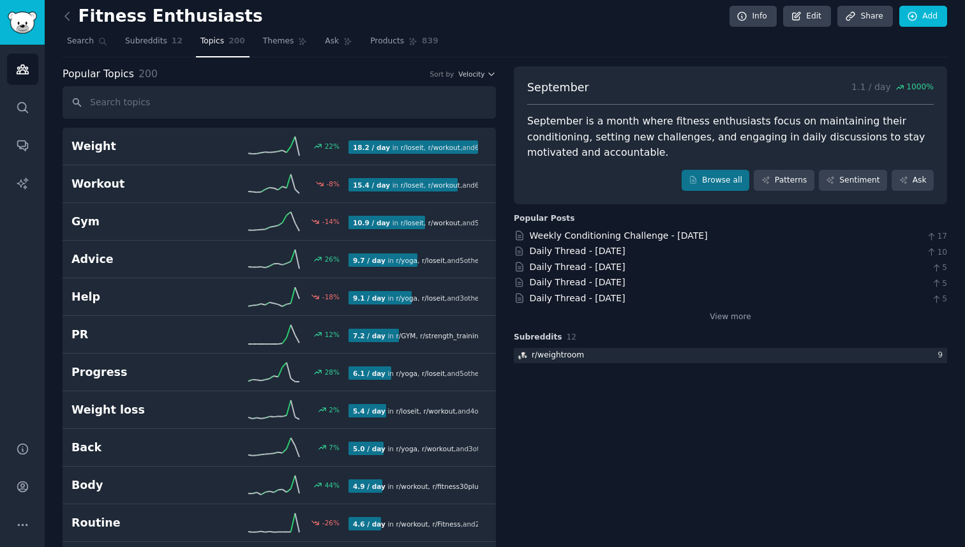
scroll to position [0, 0]
